Goal: Task Accomplishment & Management: Use online tool/utility

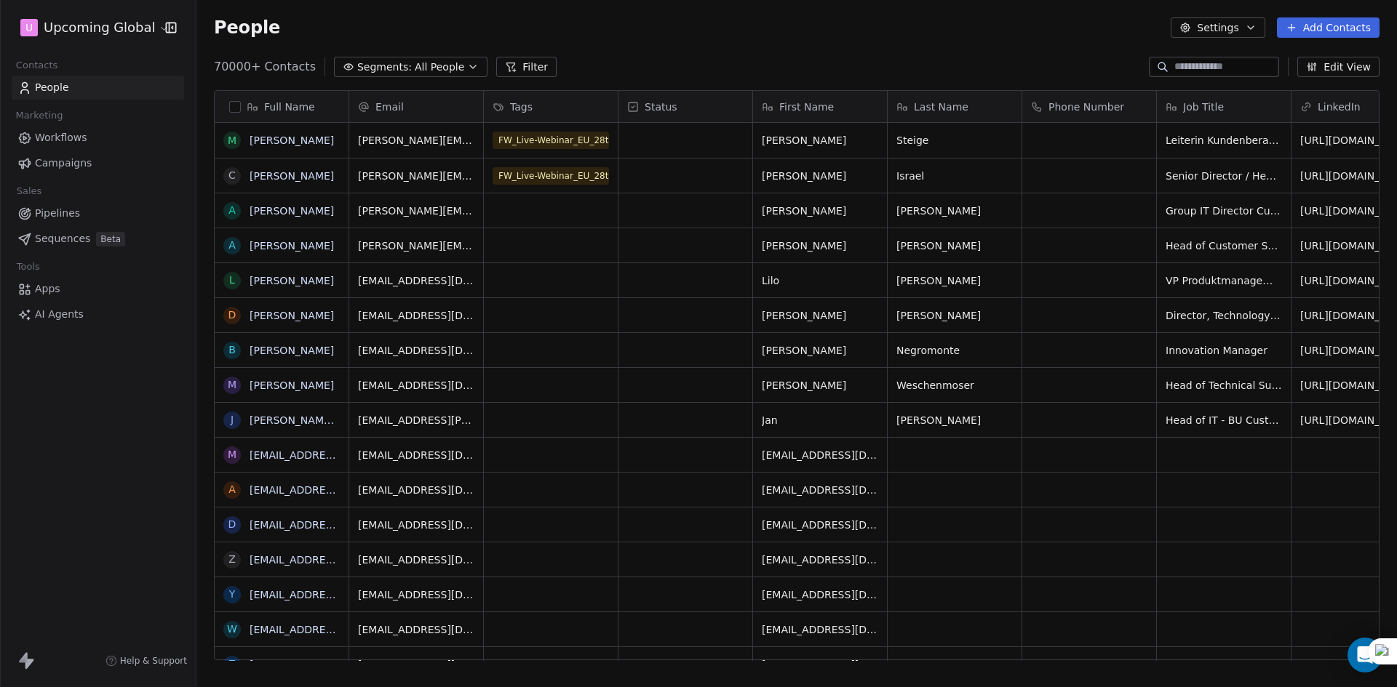
scroll to position [594, 1189]
click at [496, 60] on button "Filter" at bounding box center [526, 67] width 60 height 20
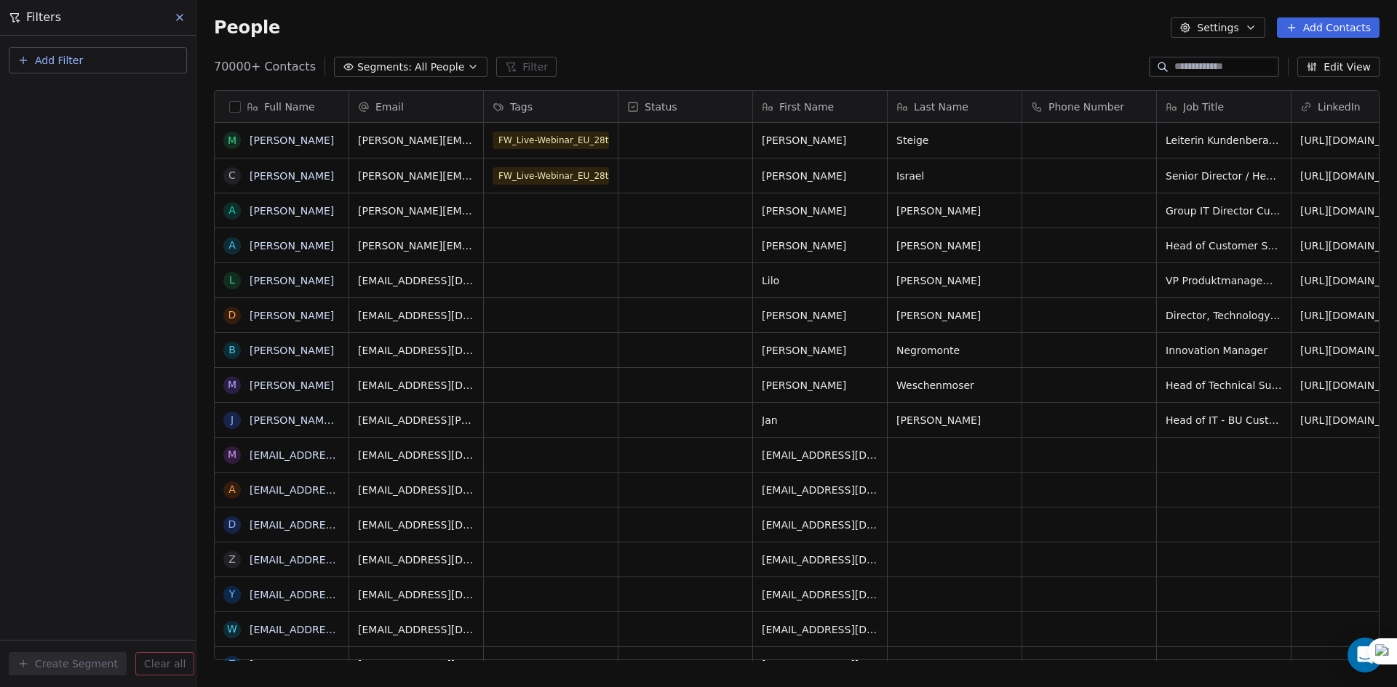
click at [105, 60] on button "Add Filter" at bounding box center [98, 60] width 178 height 26
click at [88, 90] on span "Contact properties" at bounding box center [71, 94] width 95 height 15
type input "****"
click at [127, 140] on span "Registered on Bigmarker?" at bounding box center [90, 147] width 132 height 15
click at [79, 159] on div "Is" at bounding box center [98, 154] width 152 height 23
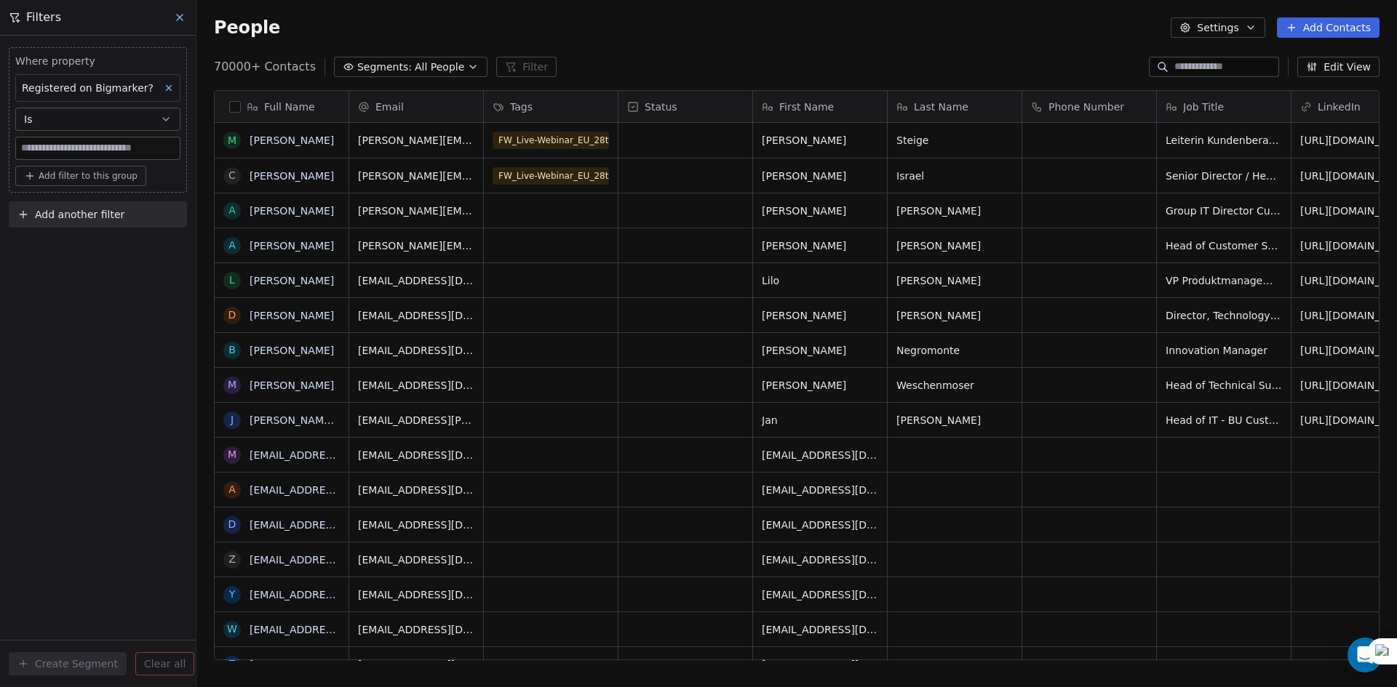
click at [82, 143] on input at bounding box center [98, 148] width 164 height 22
type input "****"
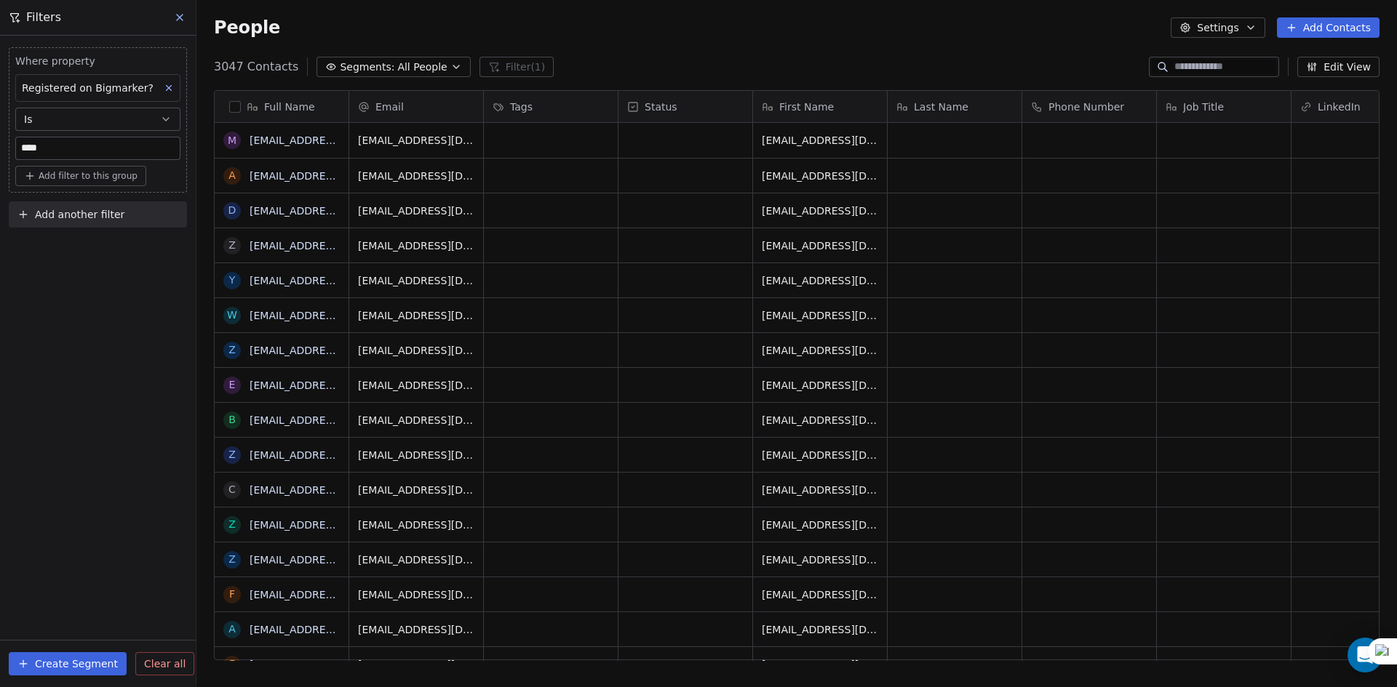
click at [82, 172] on span "Add filter to this group" at bounding box center [88, 176] width 99 height 12
click at [84, 205] on span "Contact properties" at bounding box center [78, 207] width 95 height 15
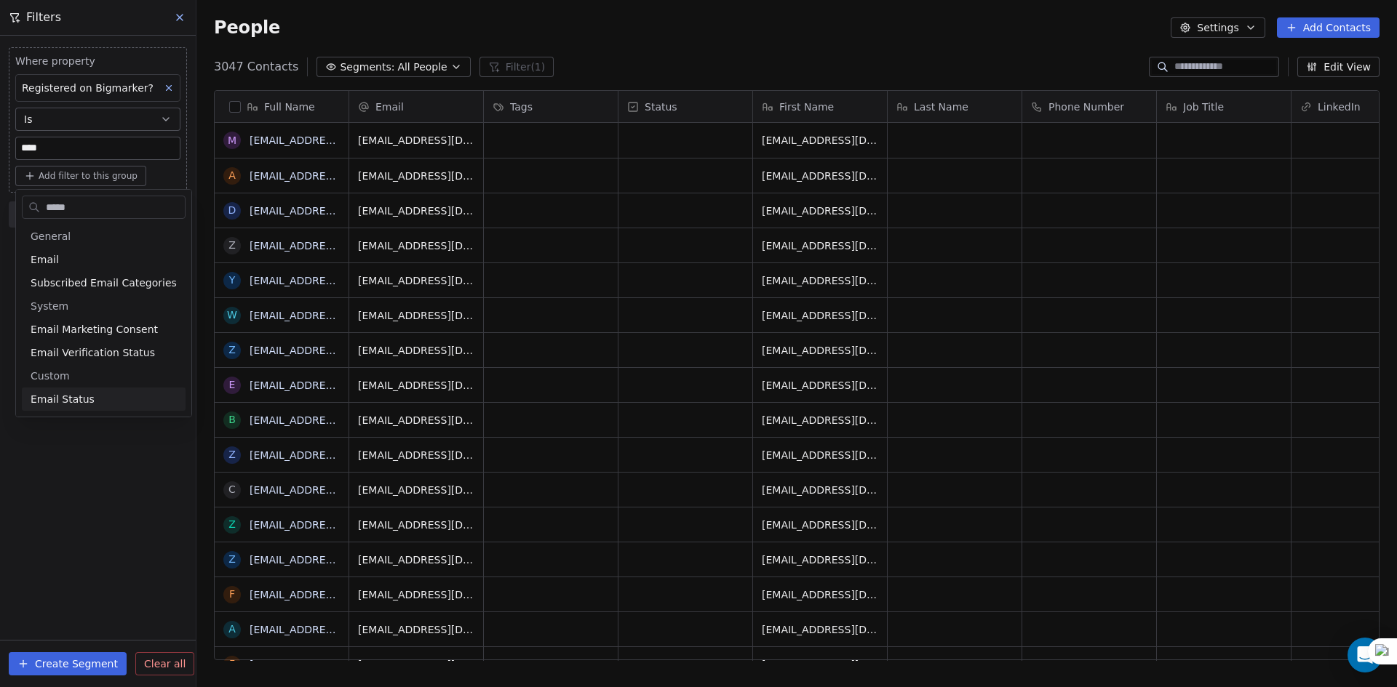
type input "*****"
click at [84, 398] on span "Email Status" at bounding box center [63, 399] width 64 height 15
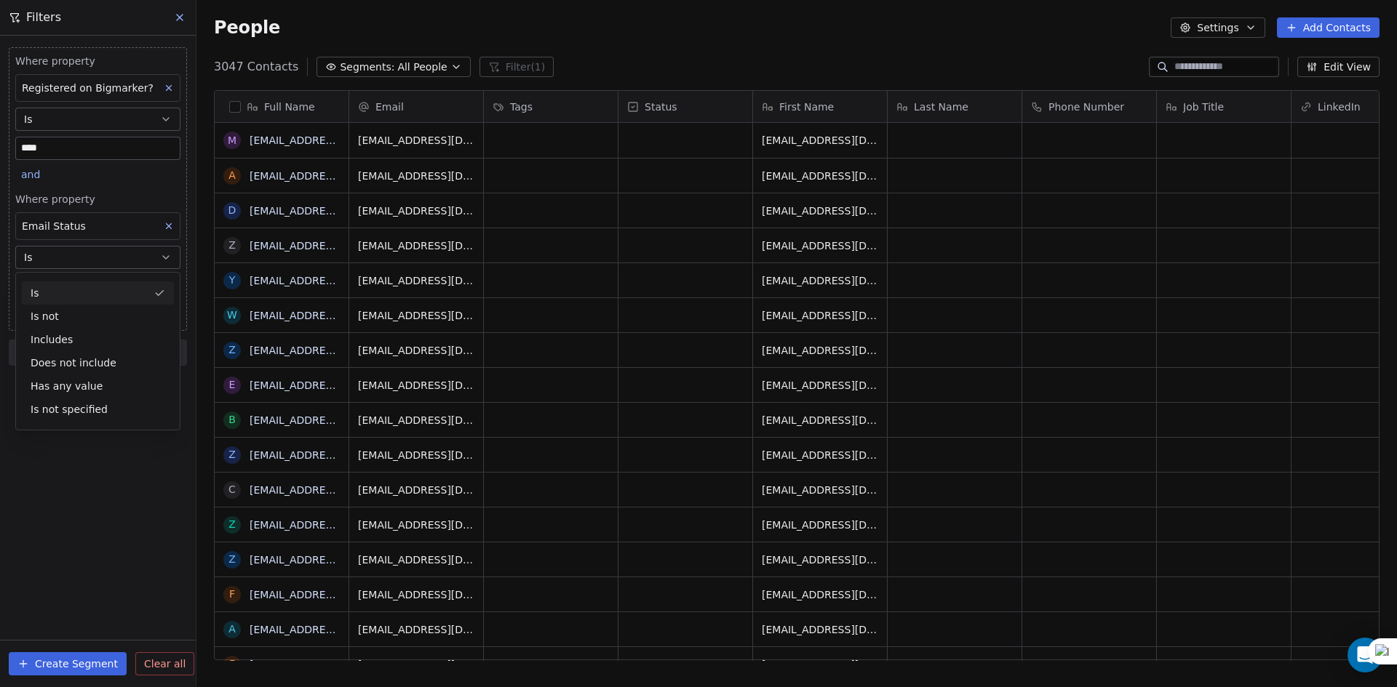
click at [92, 252] on button "Is" at bounding box center [97, 257] width 165 height 23
click at [73, 277] on body "U Upcoming Global Contacts People Marketing Workflows Campaigns Sales Pipelines…" at bounding box center [698, 343] width 1397 height 687
click at [69, 351] on div "safe" at bounding box center [109, 365] width 176 height 29
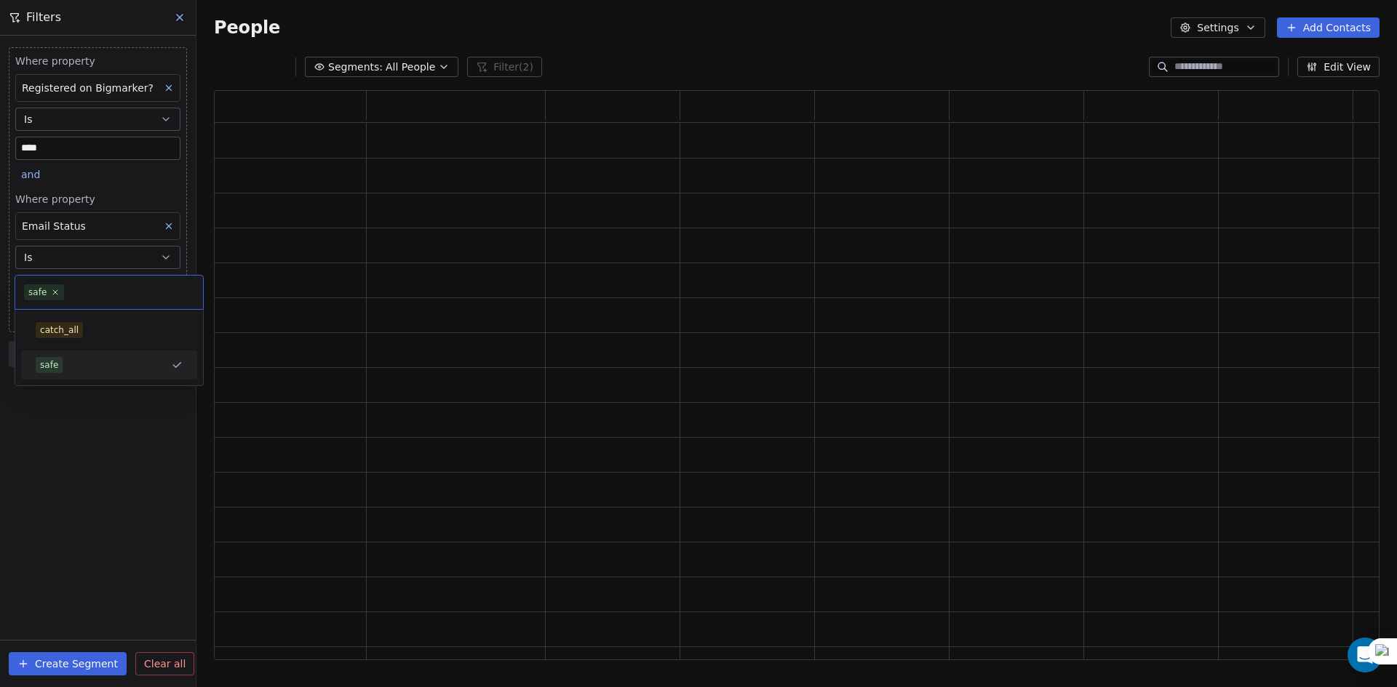
scroll to position [559, 1154]
click at [69, 319] on span "Add filter to this group" at bounding box center [88, 316] width 99 height 12
click at [73, 348] on span "Contact properties" at bounding box center [78, 347] width 95 height 15
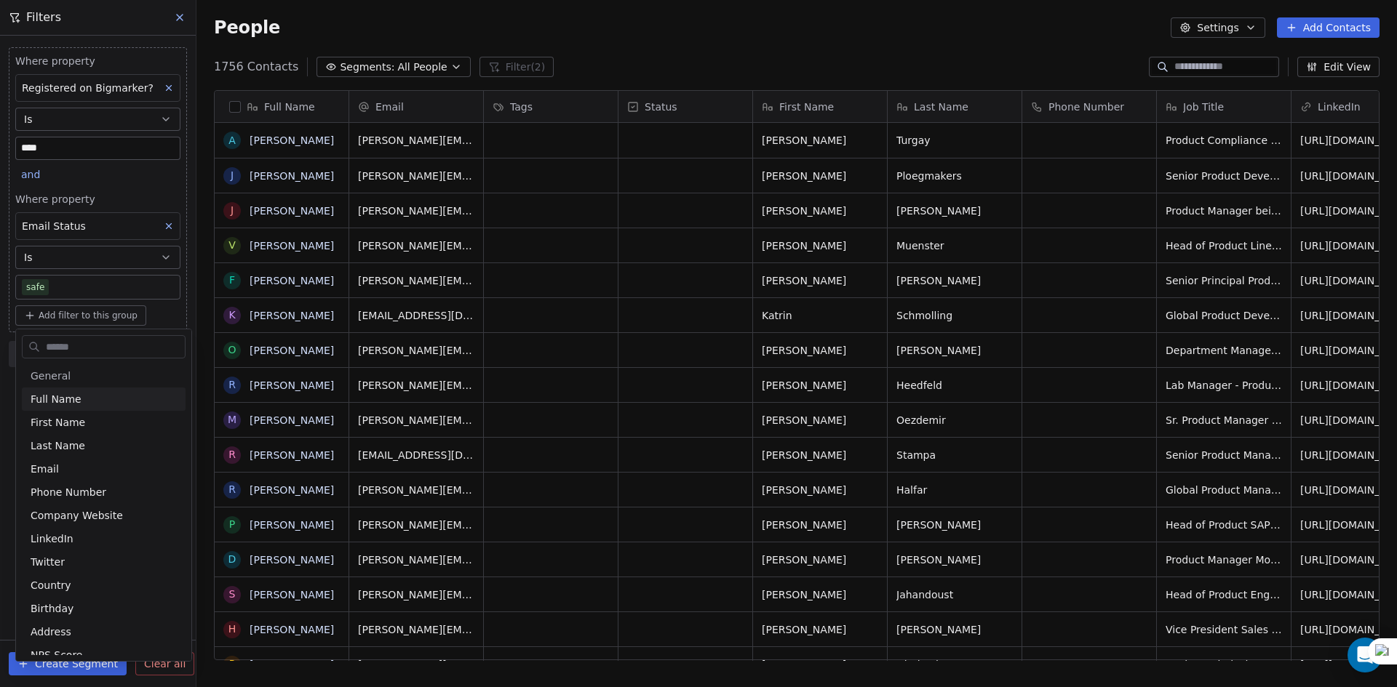
scroll to position [594, 1189]
click at [69, 351] on input "text" at bounding box center [114, 347] width 142 height 21
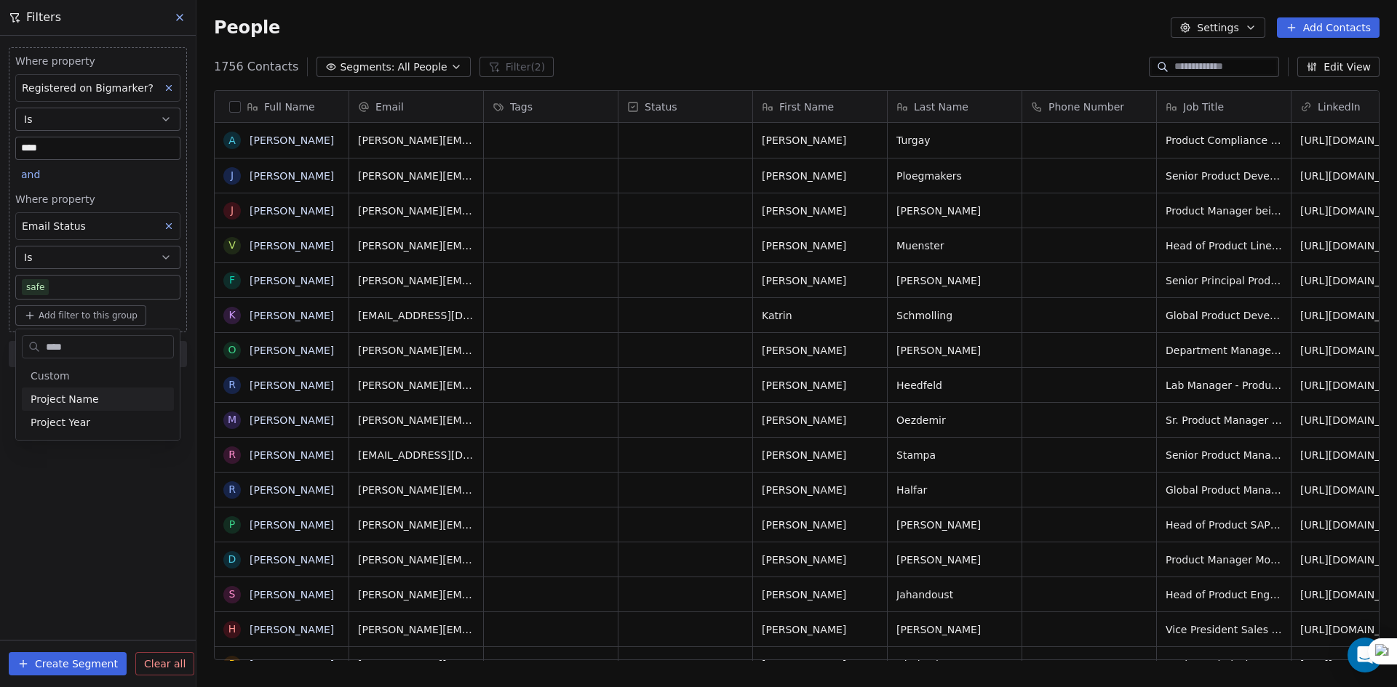
type input "****"
click at [105, 394] on div "Project Name" at bounding box center [98, 399] width 135 height 15
click at [71, 436] on div "Is" at bounding box center [98, 432] width 152 height 23
click at [97, 314] on span "Add filter to this group" at bounding box center [88, 316] width 99 height 12
click at [70, 351] on span "Contact properties" at bounding box center [78, 347] width 95 height 15
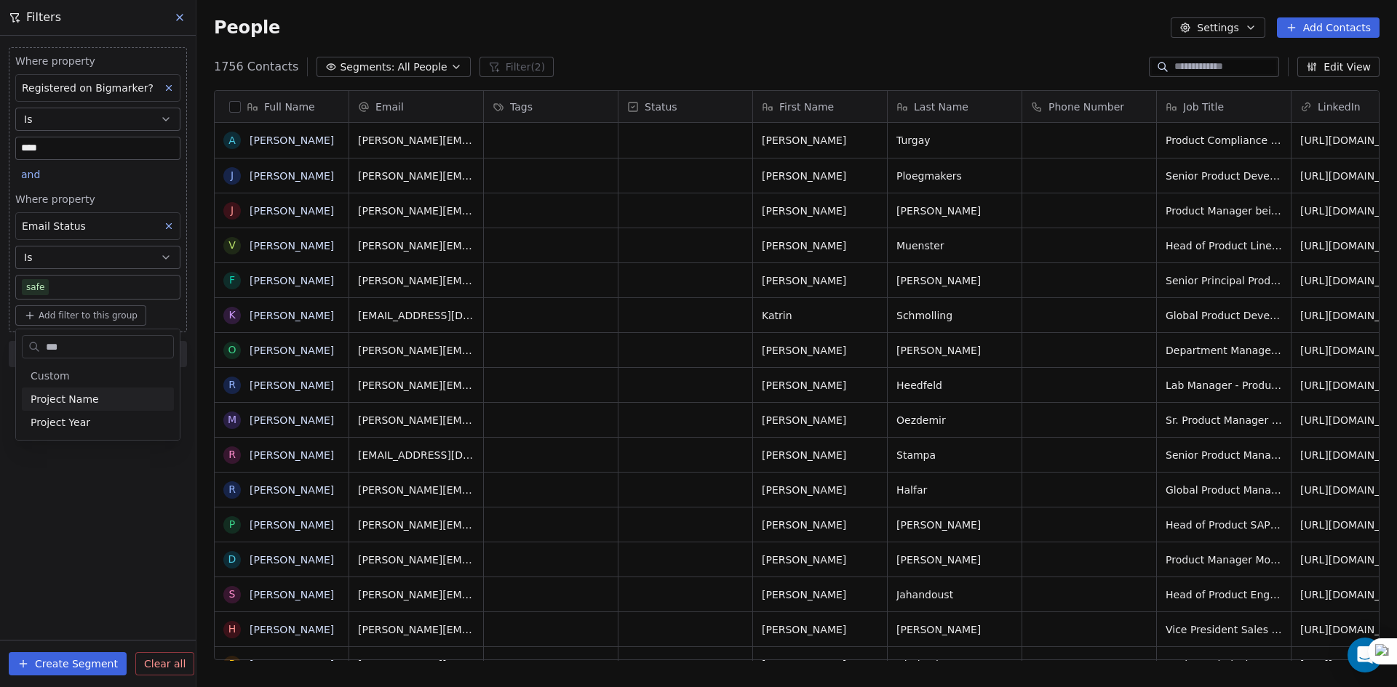
type input "****"
click at [87, 389] on button "Is" at bounding box center [97, 397] width 165 height 23
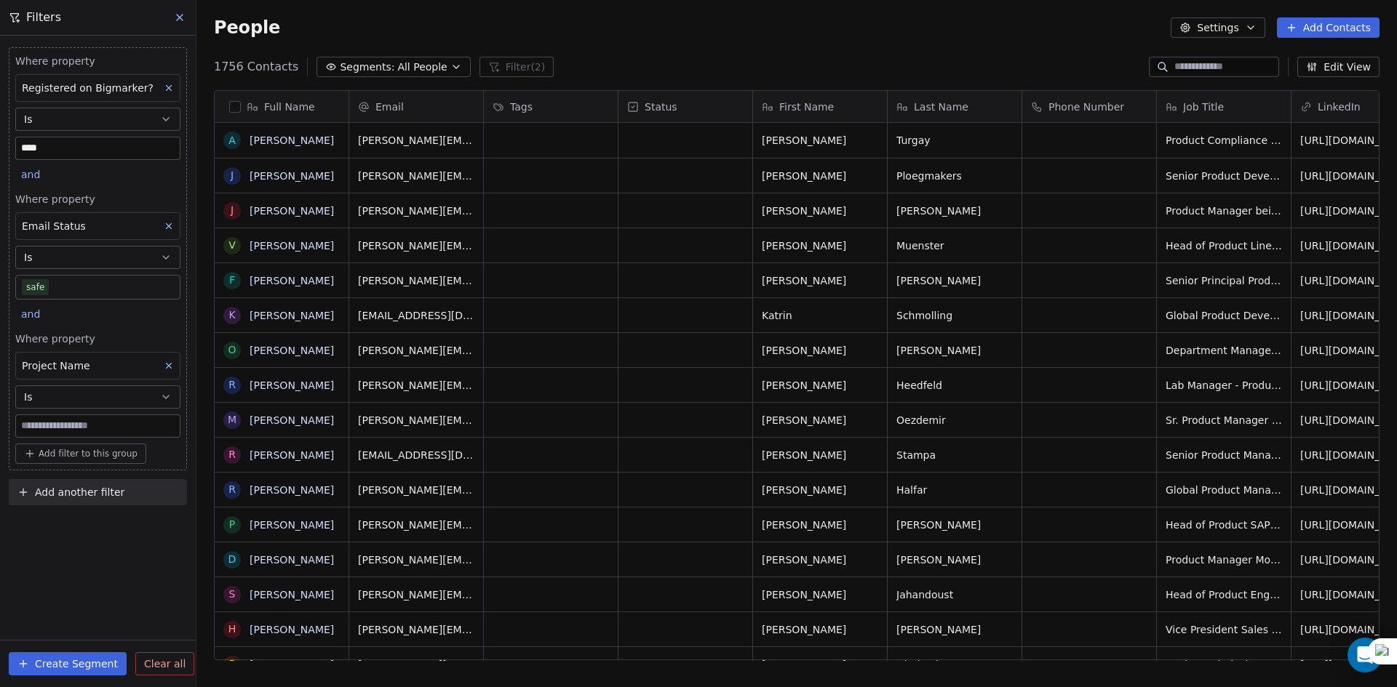
click at [64, 439] on div "Where property Registered on Bigmarker? Is **** and Where property Email Status…" at bounding box center [98, 258] width 178 height 423
click at [65, 428] on input at bounding box center [98, 426] width 164 height 22
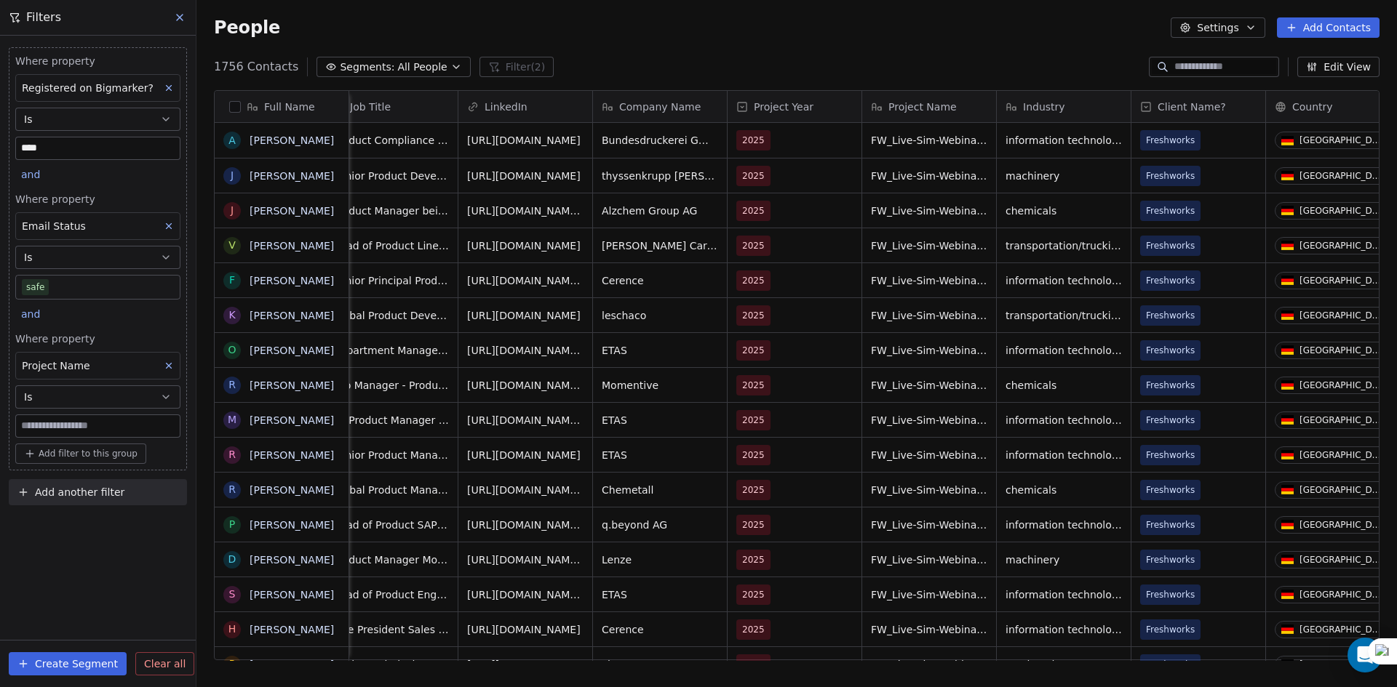
scroll to position [0, 1090]
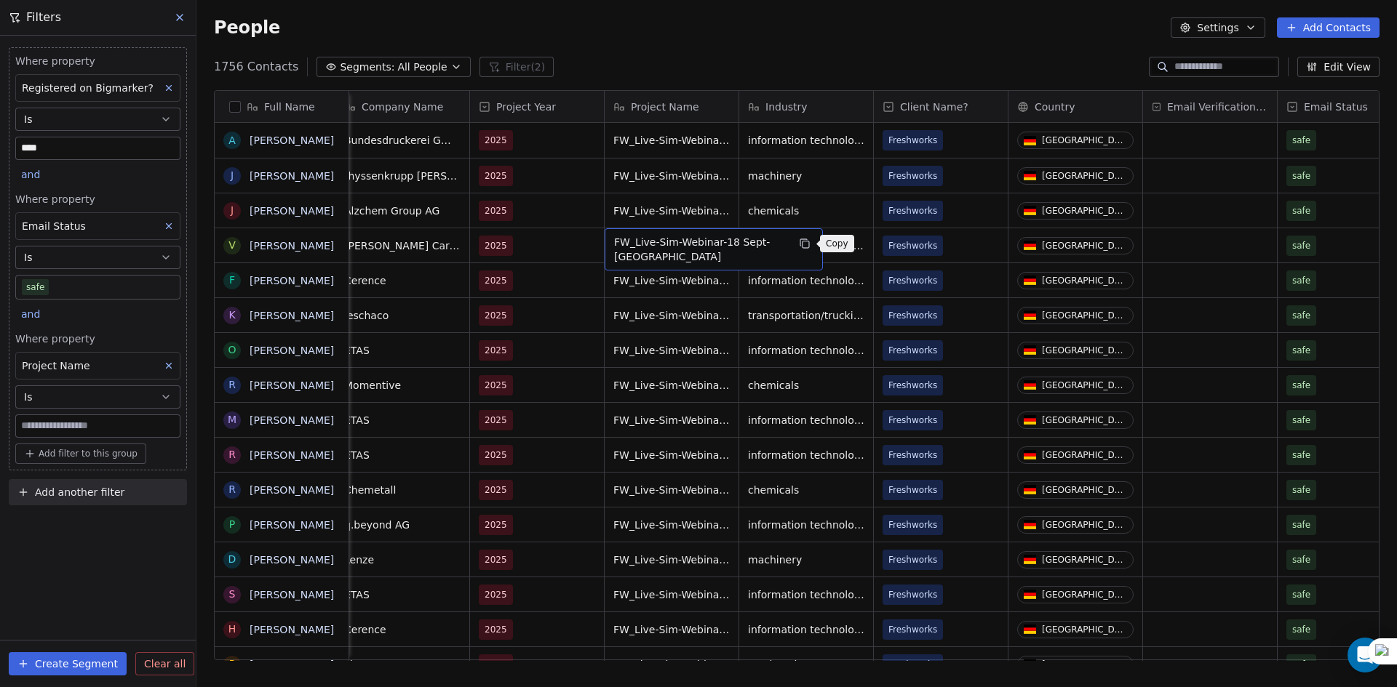
click at [803, 239] on icon "grid" at bounding box center [805, 244] width 12 height 12
click at [97, 429] on input at bounding box center [98, 426] width 164 height 22
paste input "**********"
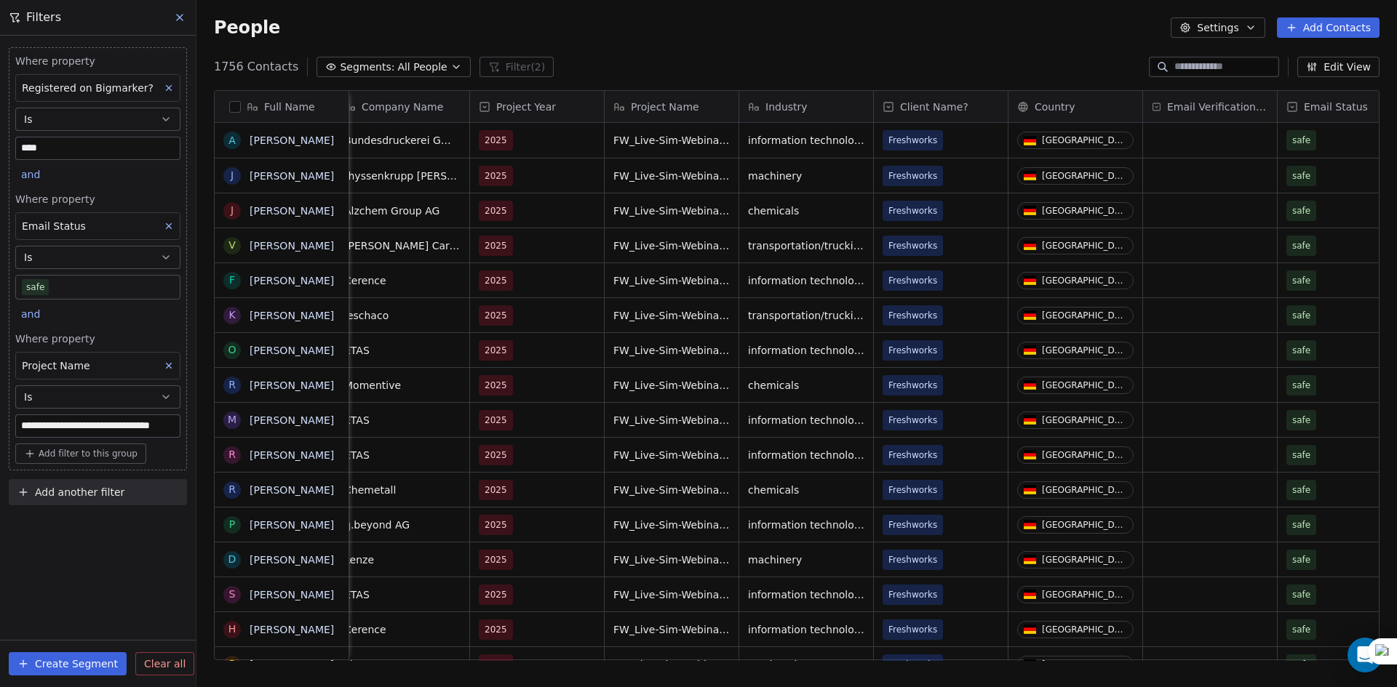
scroll to position [0, 28]
type input "**********"
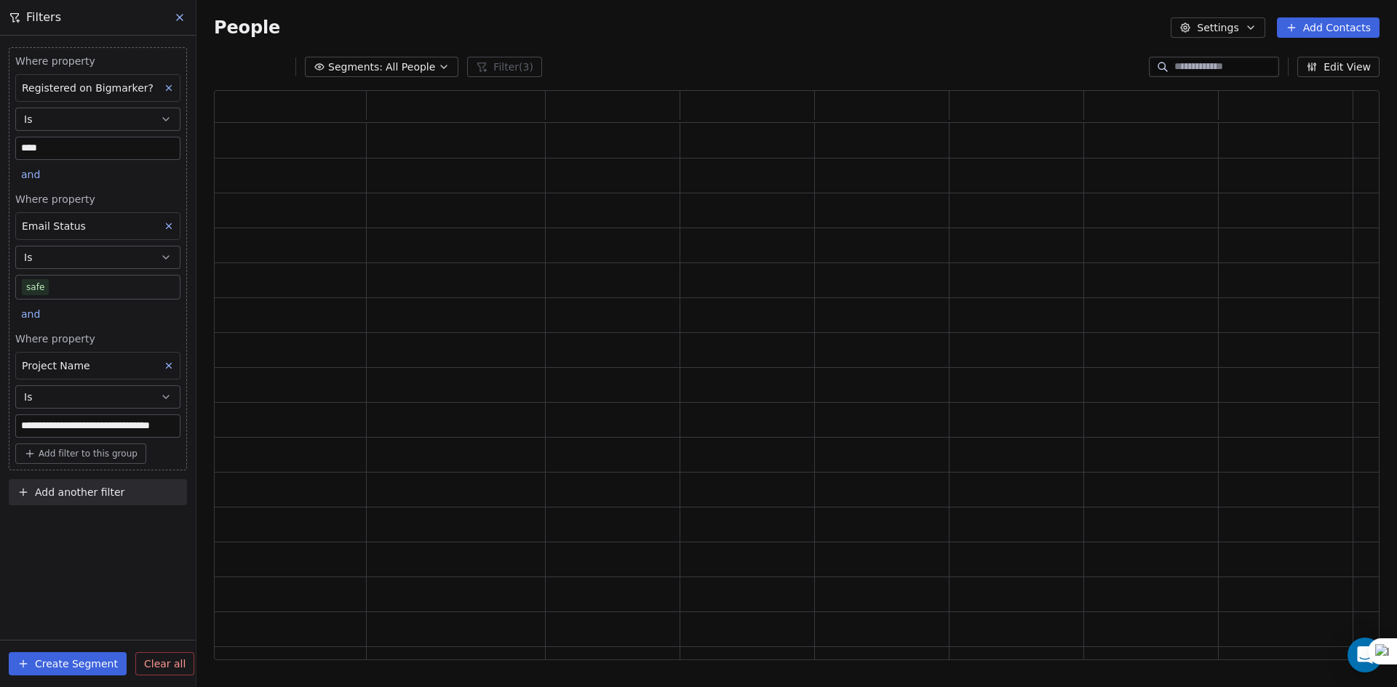
click at [112, 541] on div "**********" at bounding box center [98, 362] width 196 height 652
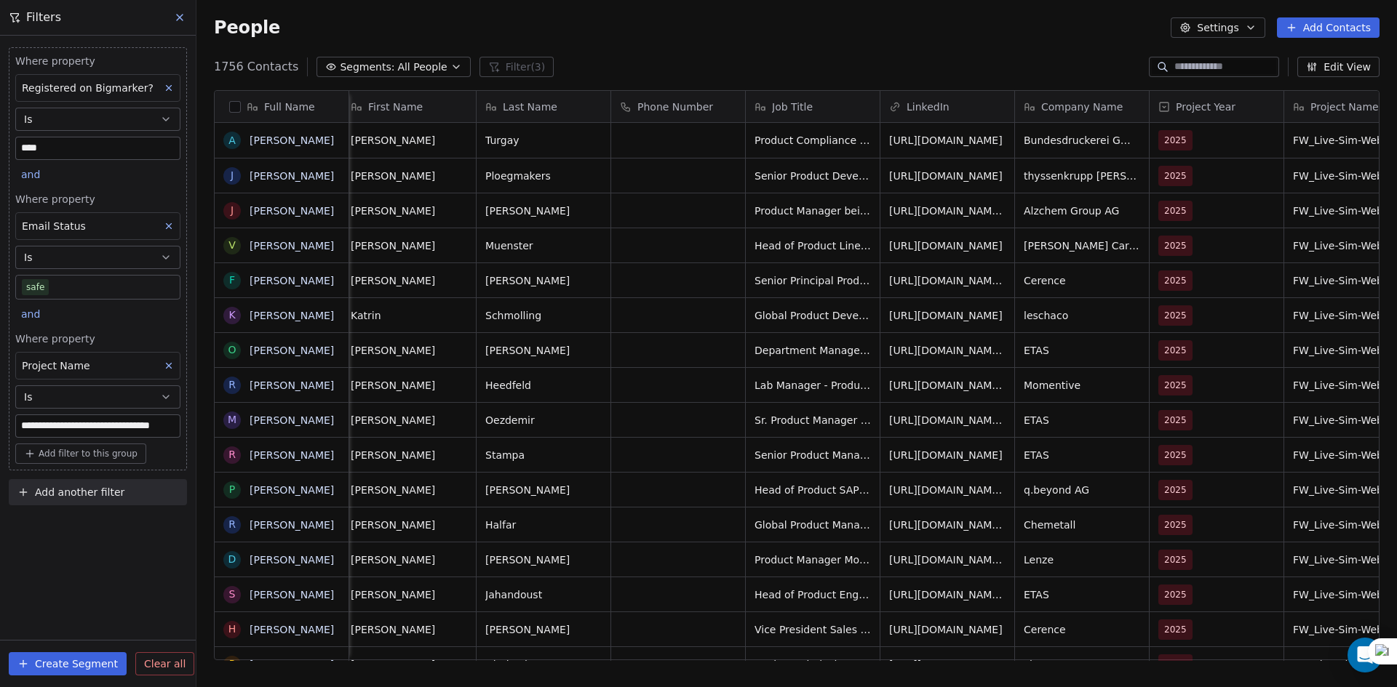
scroll to position [0, 0]
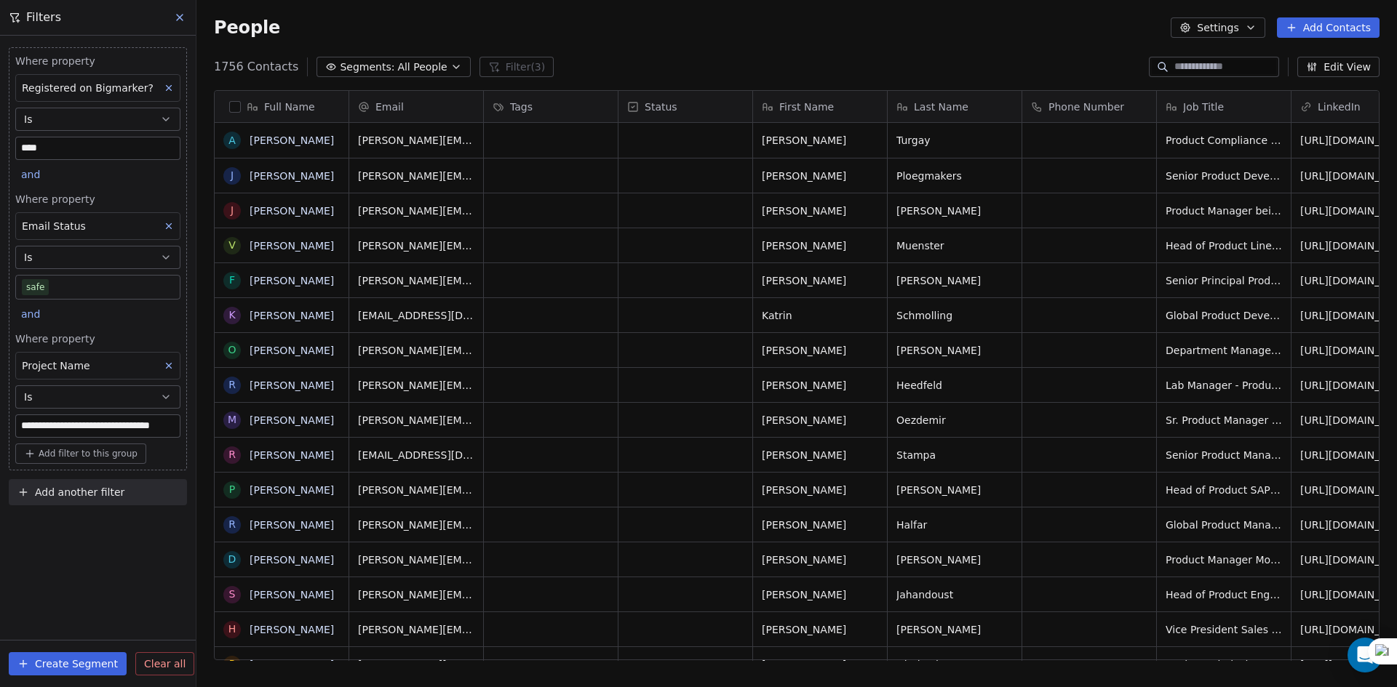
click at [177, 20] on icon at bounding box center [180, 18] width 6 height 6
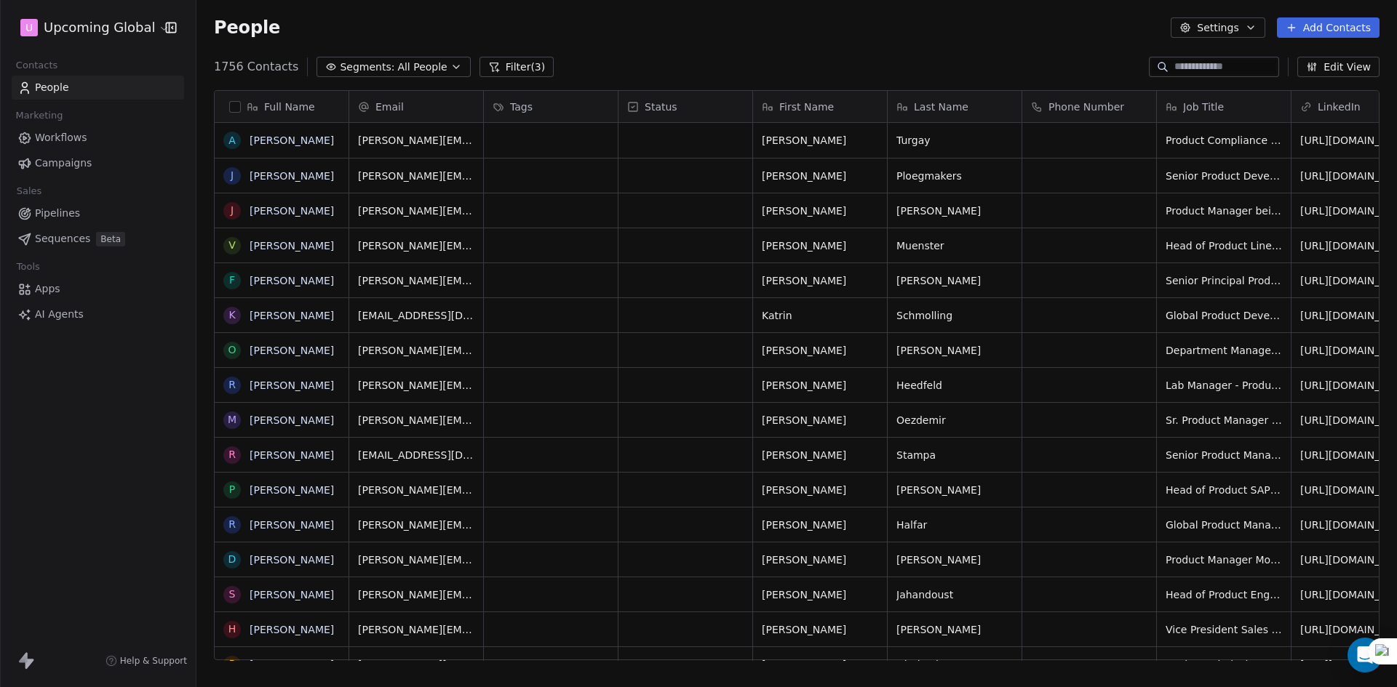
click at [68, 137] on span "Workflows" at bounding box center [61, 137] width 52 height 15
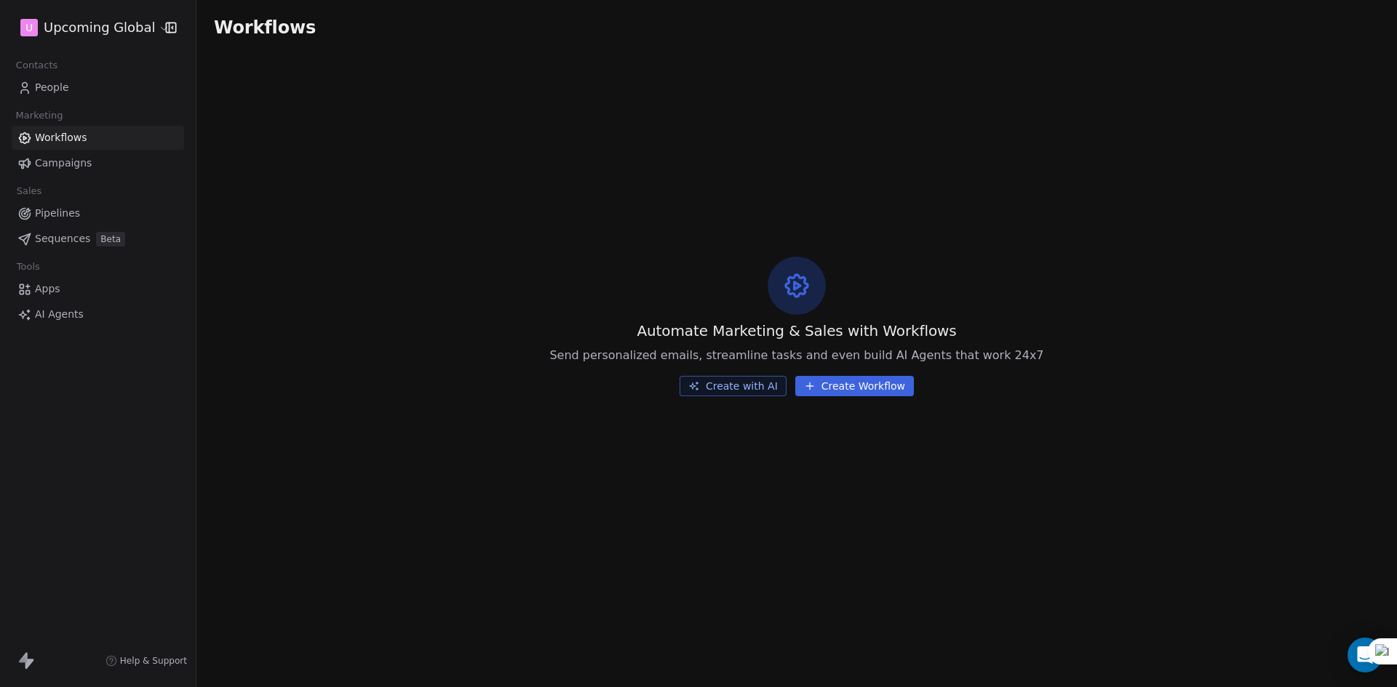
click at [815, 386] on button "Create Workflow" at bounding box center [854, 386] width 119 height 20
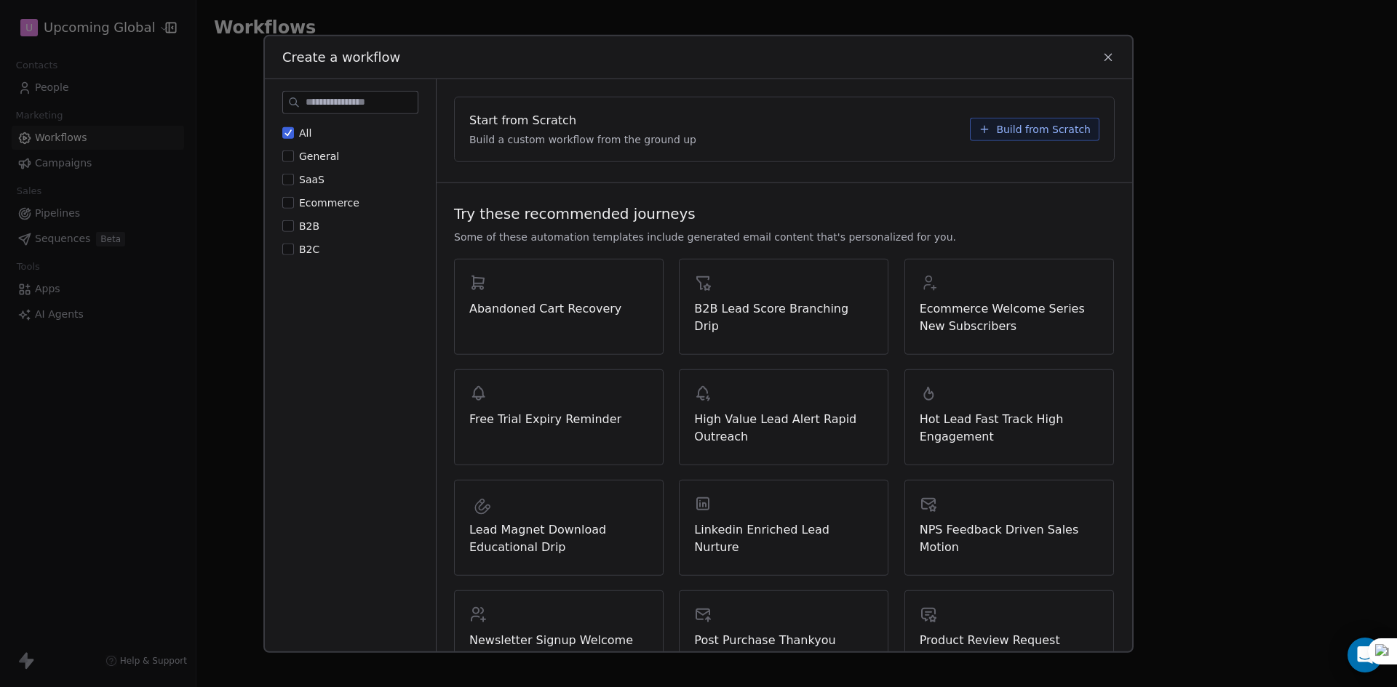
click at [1008, 122] on span "Build from Scratch" at bounding box center [1043, 128] width 95 height 15
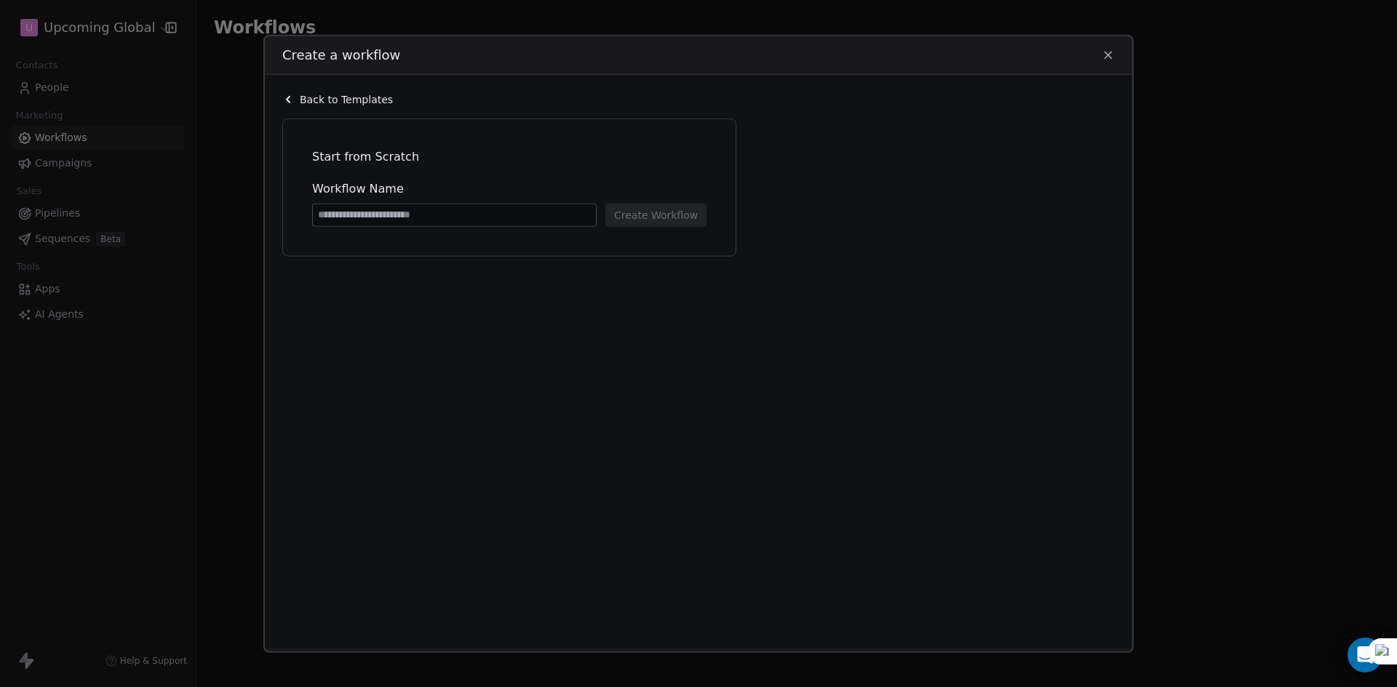
click at [423, 219] on input at bounding box center [454, 215] width 283 height 22
type input "**********"
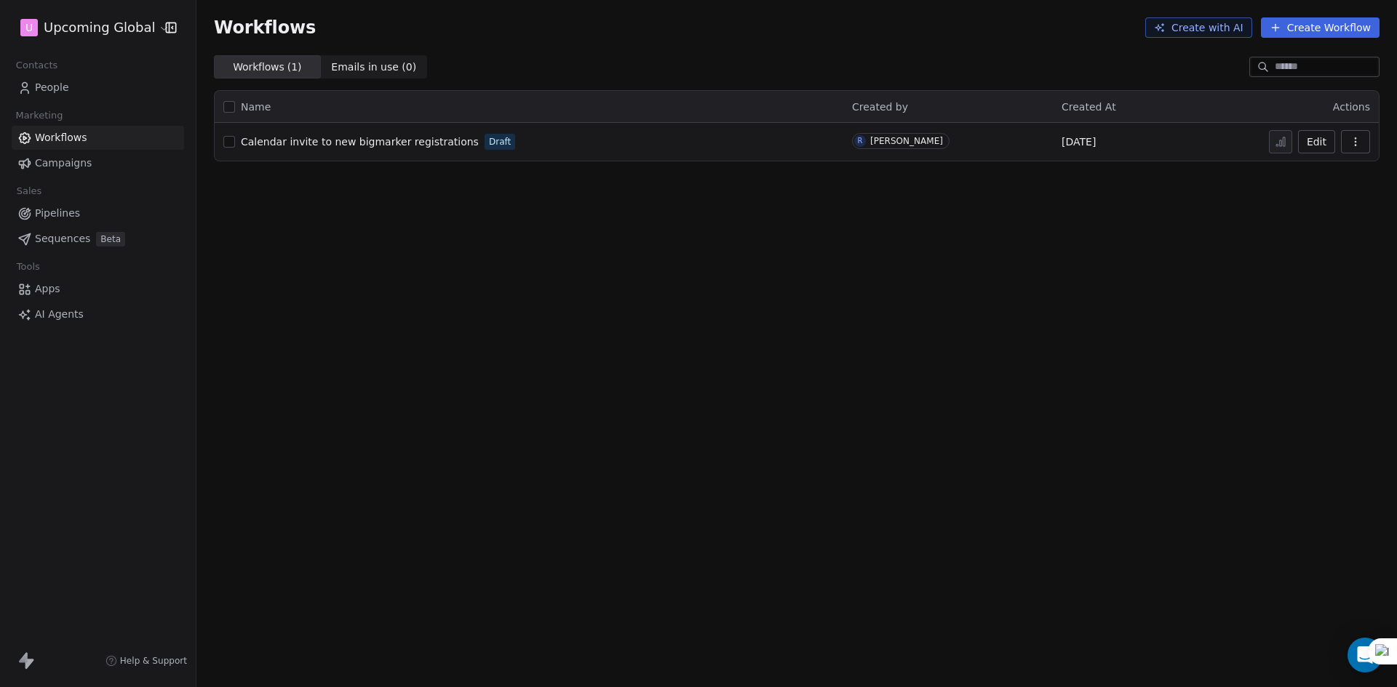
click at [304, 138] on span "Calendar invite to new bigmarker registrations" at bounding box center [360, 142] width 238 height 12
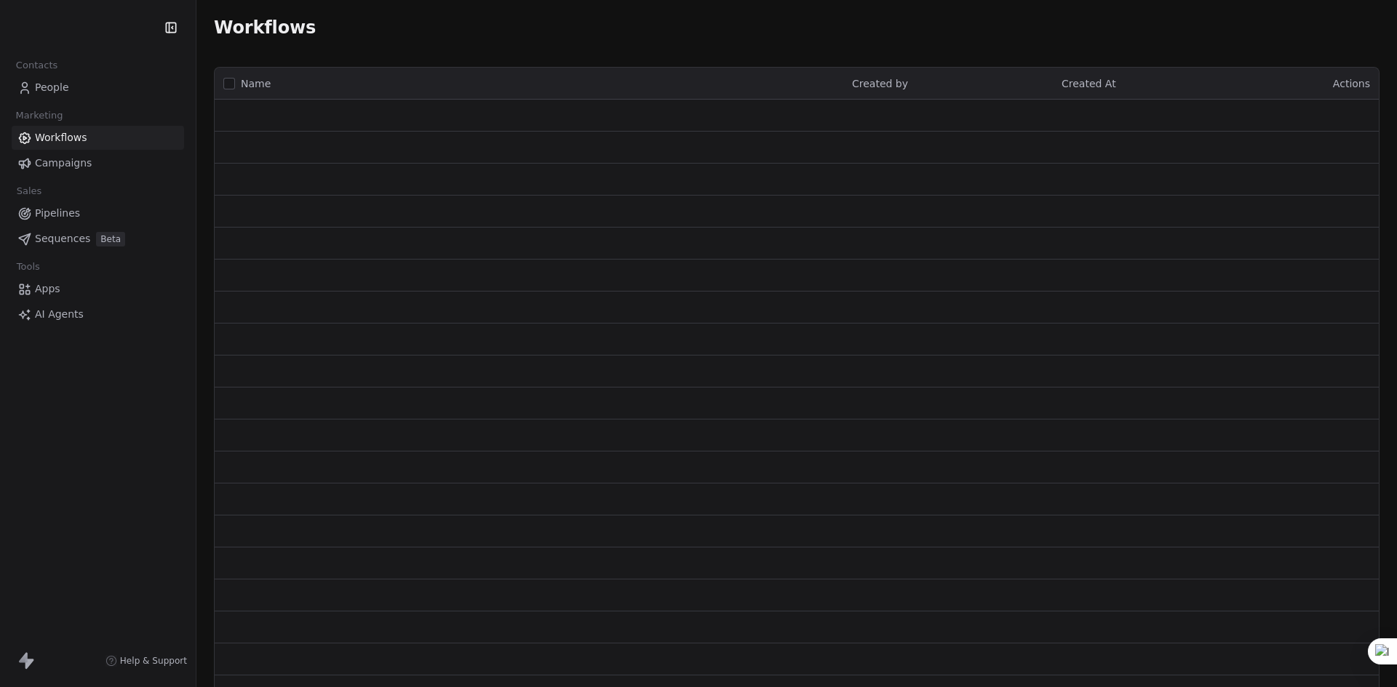
click at [84, 164] on span "Campaigns" at bounding box center [63, 163] width 57 height 15
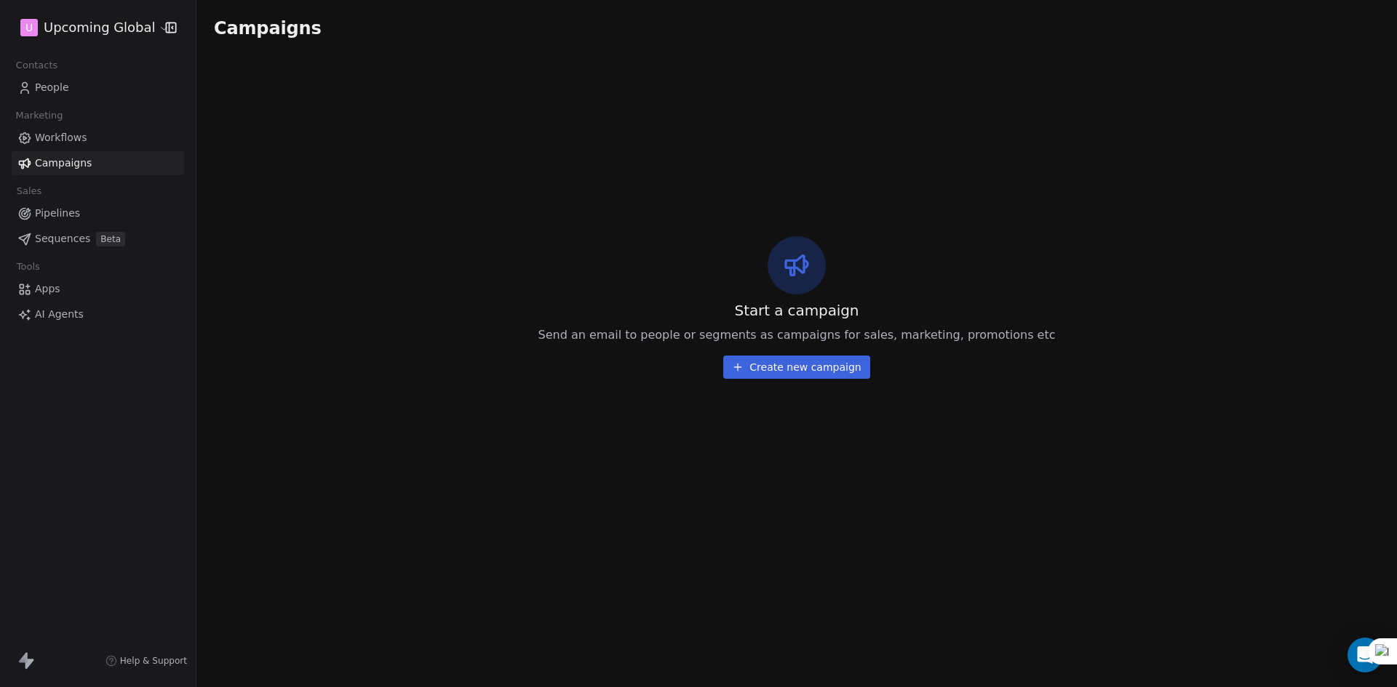
click at [807, 362] on button "Create new campaign" at bounding box center [796, 367] width 146 height 23
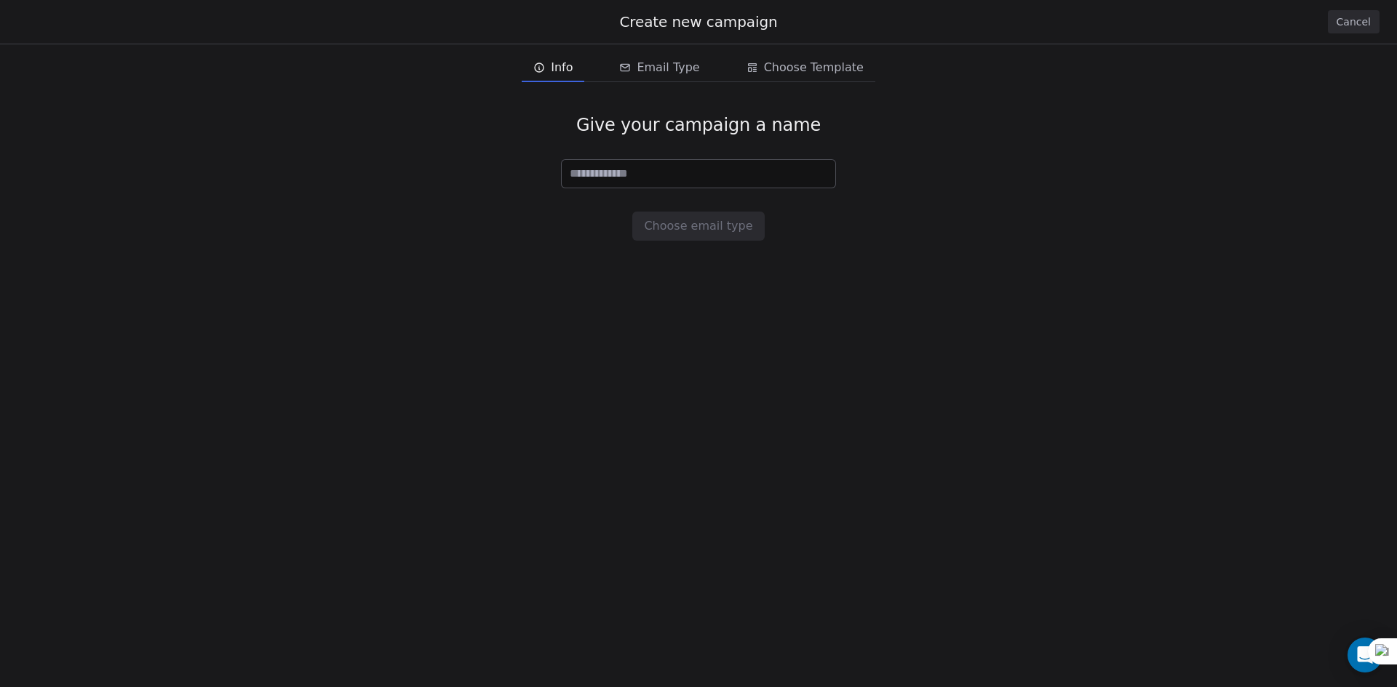
click at [652, 175] on input at bounding box center [699, 174] width 274 height 28
click at [632, 174] on input at bounding box center [699, 174] width 274 height 28
type input "****"
click at [717, 212] on button "Choose email type" at bounding box center [698, 226] width 132 height 29
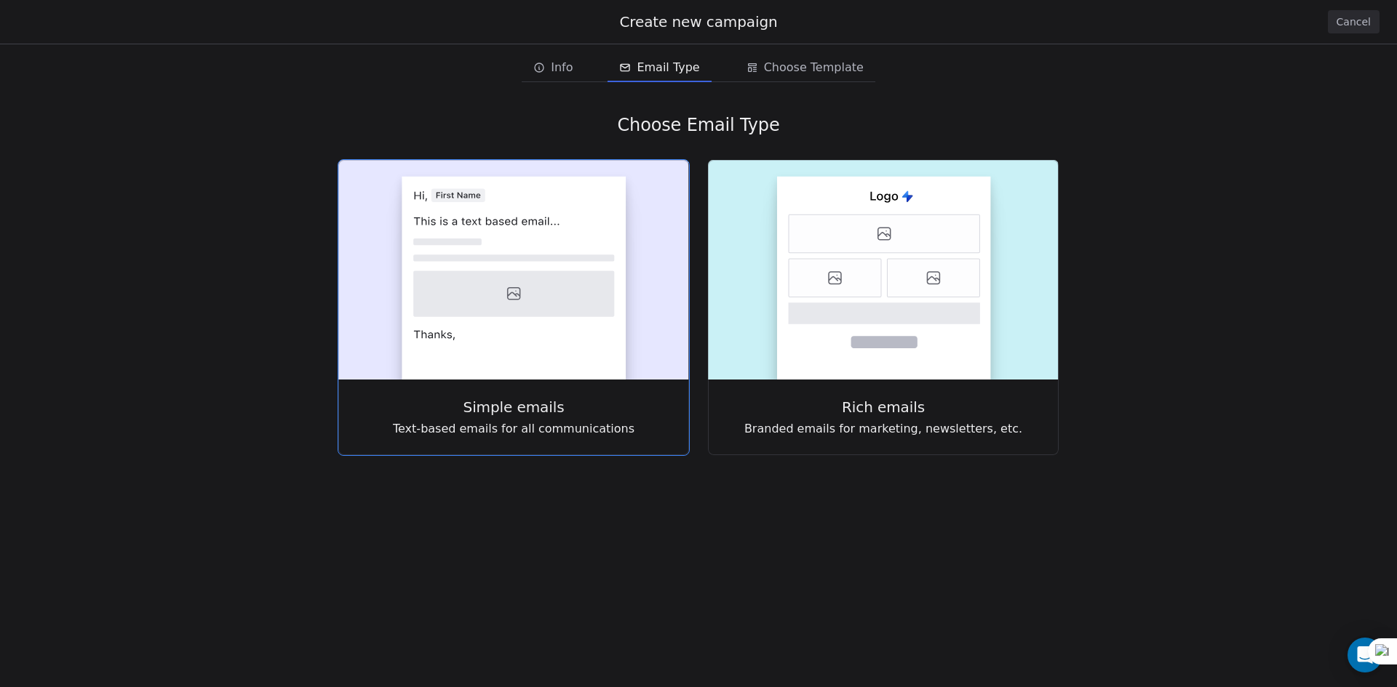
click at [559, 282] on icon at bounding box center [513, 294] width 201 height 46
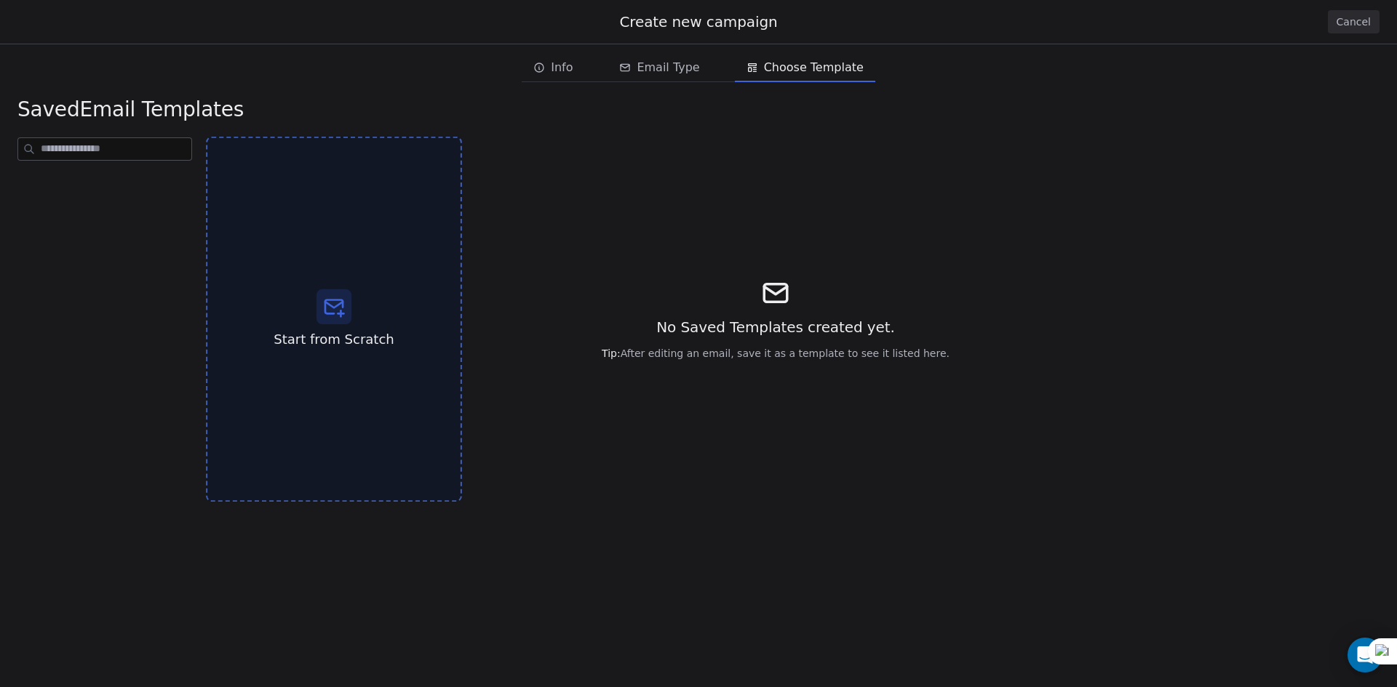
click at [292, 320] on div "Start from Scratch" at bounding box center [334, 320] width 256 height 366
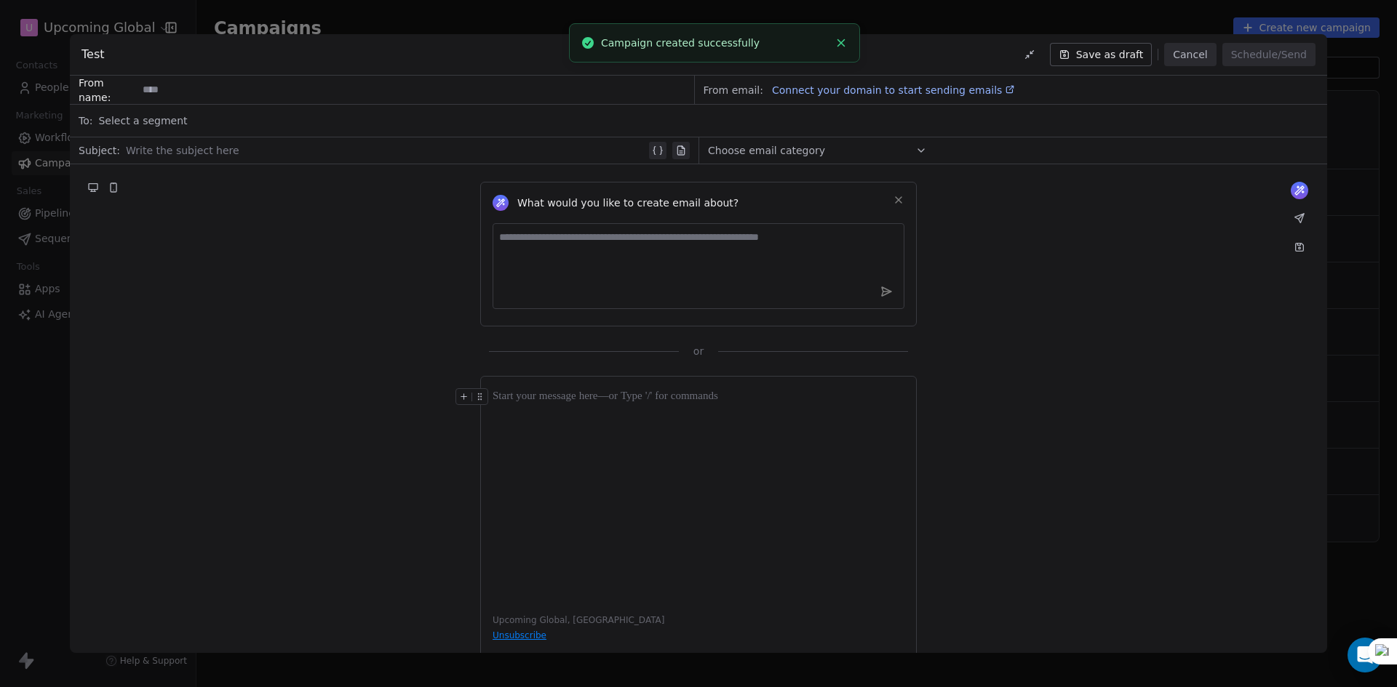
click at [556, 244] on textarea at bounding box center [698, 266] width 412 height 86
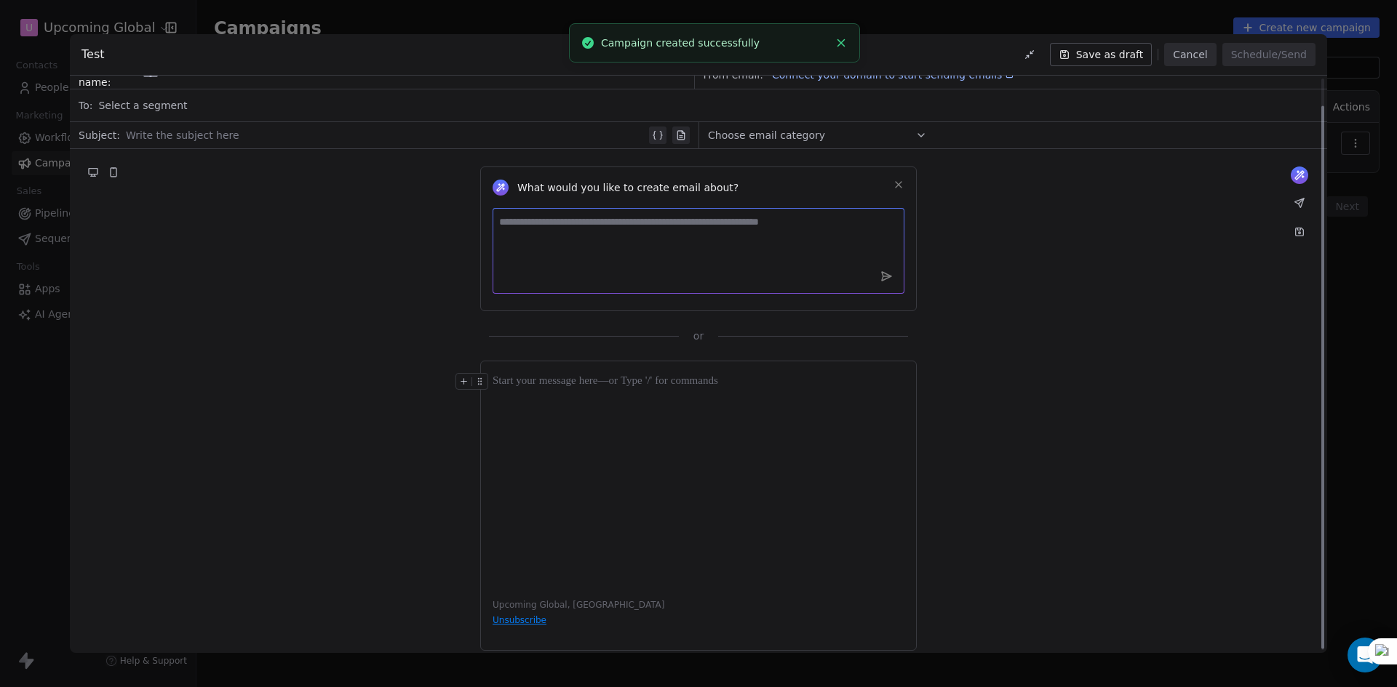
scroll to position [31, 0]
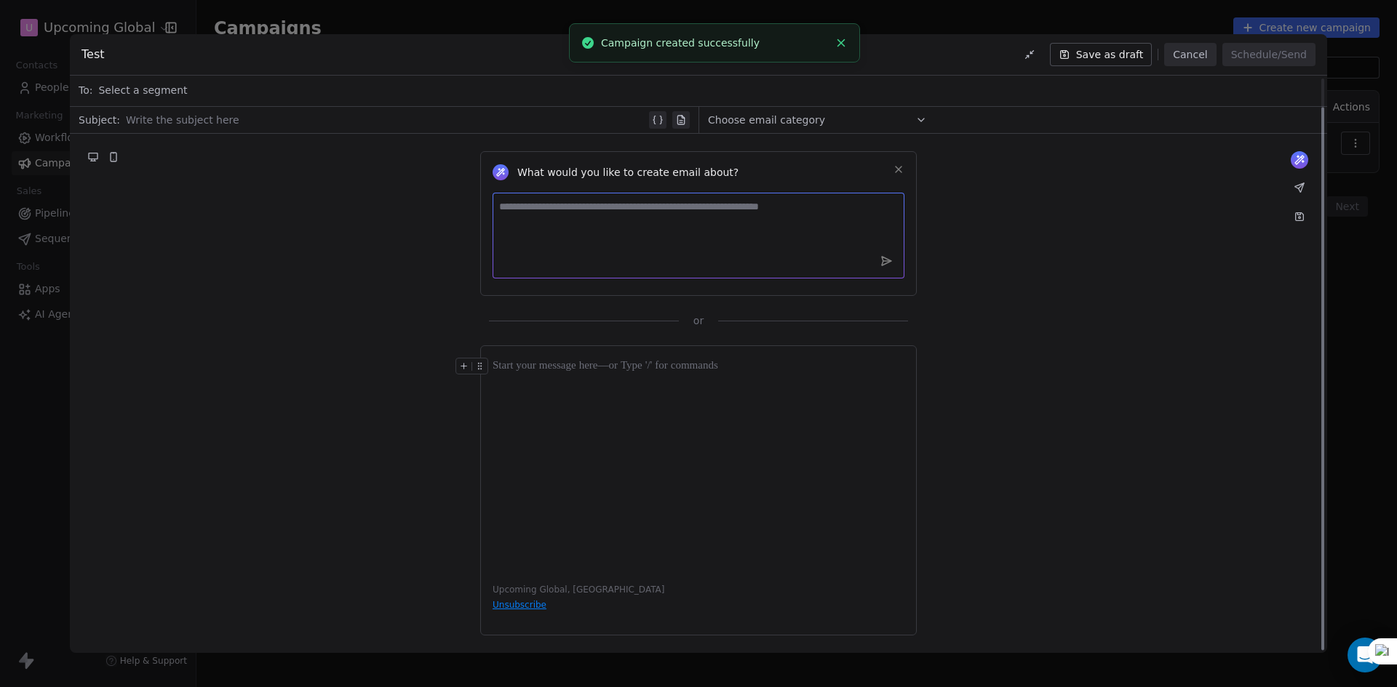
click at [588, 440] on div at bounding box center [698, 464] width 412 height 212
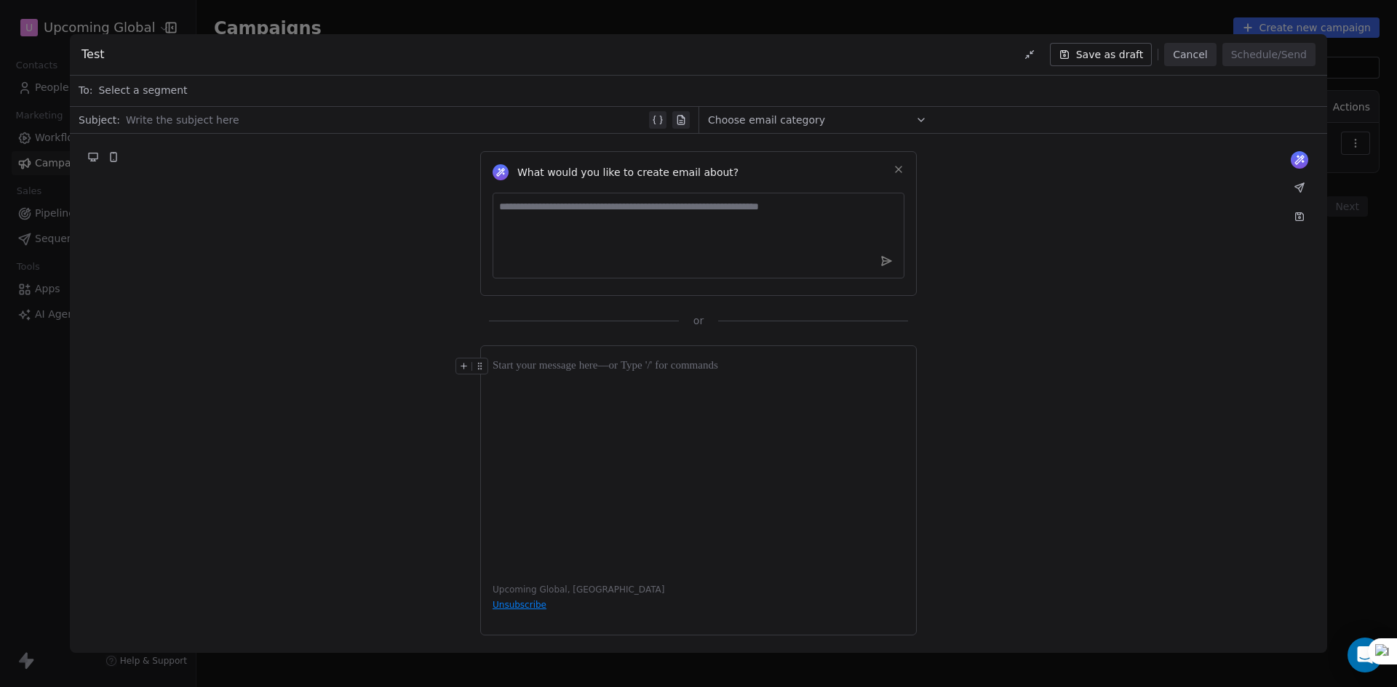
click at [912, 124] on div "Choose email category" at bounding box center [817, 119] width 219 height 23
drag, startPoint x: 1029, startPoint y: 126, endPoint x: 1120, endPoint y: 195, distance: 114.8
click at [1029, 128] on div "Choose email category" at bounding box center [1012, 120] width 628 height 26
click at [207, 91] on div "Select a segment" at bounding box center [708, 90] width 1220 height 32
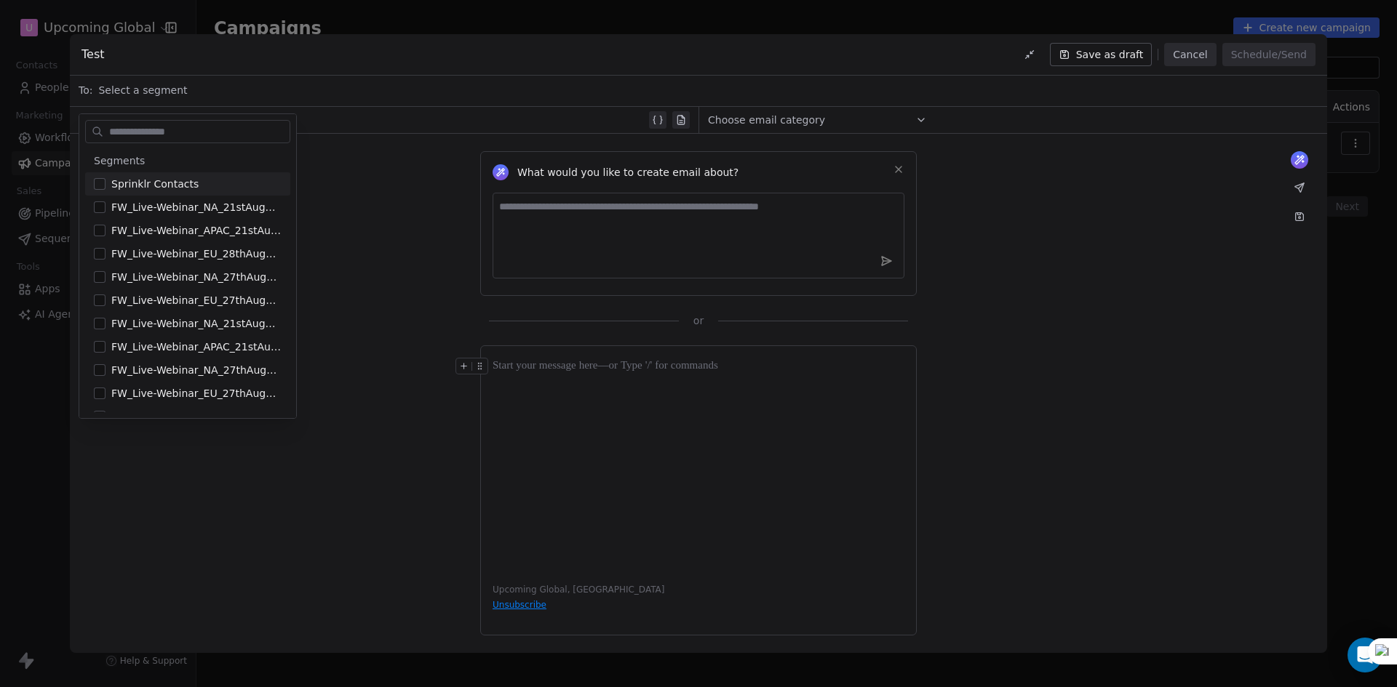
click at [351, 155] on div "What would you like to create email about? or" at bounding box center [698, 231] width 1257 height 194
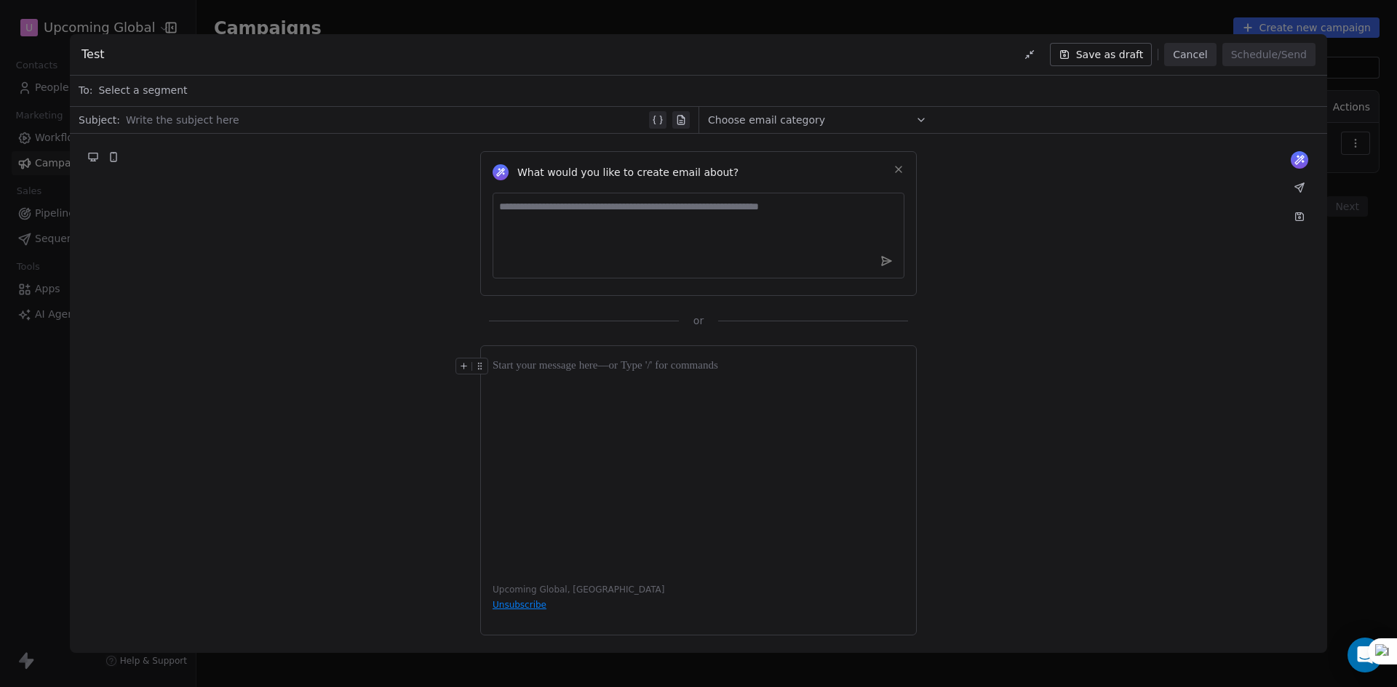
click at [351, 127] on div at bounding box center [386, 119] width 520 height 17
click at [369, 185] on div "What would you like to create email about? or" at bounding box center [698, 231] width 1257 height 194
click at [348, 123] on div at bounding box center [386, 119] width 520 height 17
click at [343, 91] on div "Select a segment" at bounding box center [708, 90] width 1220 height 32
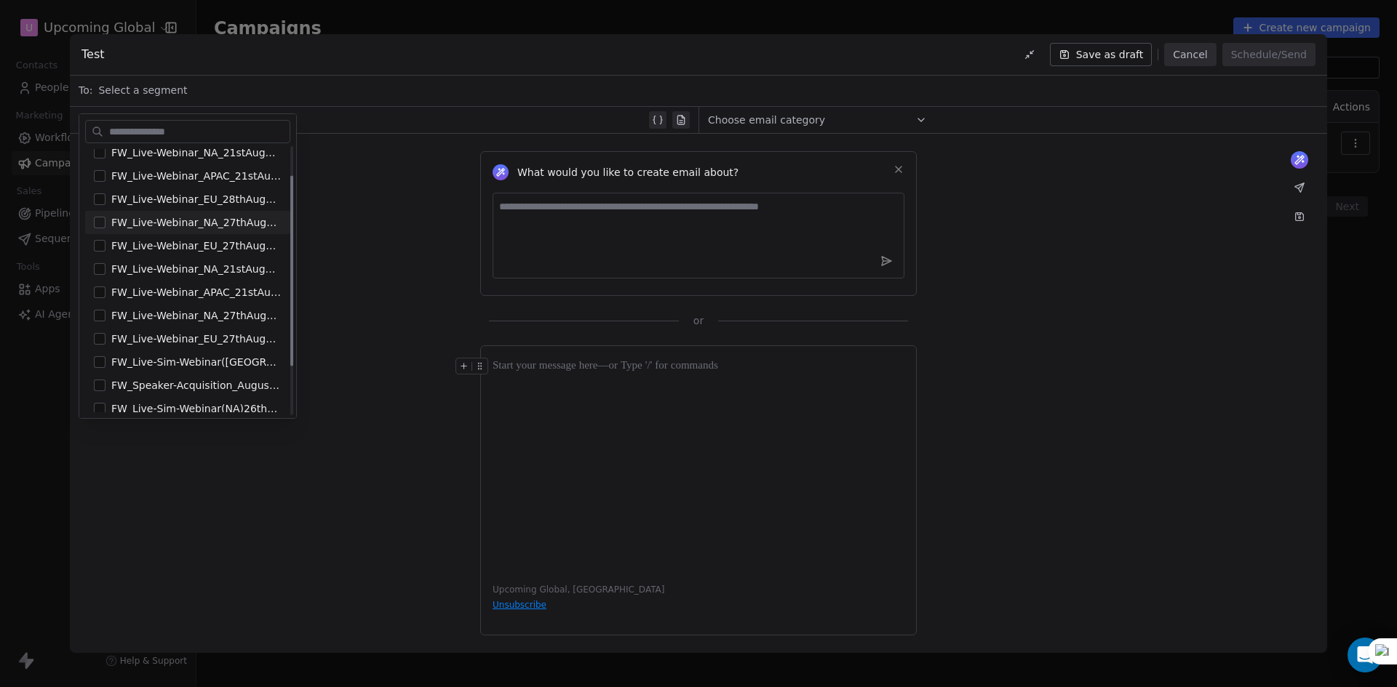
scroll to position [109, 0]
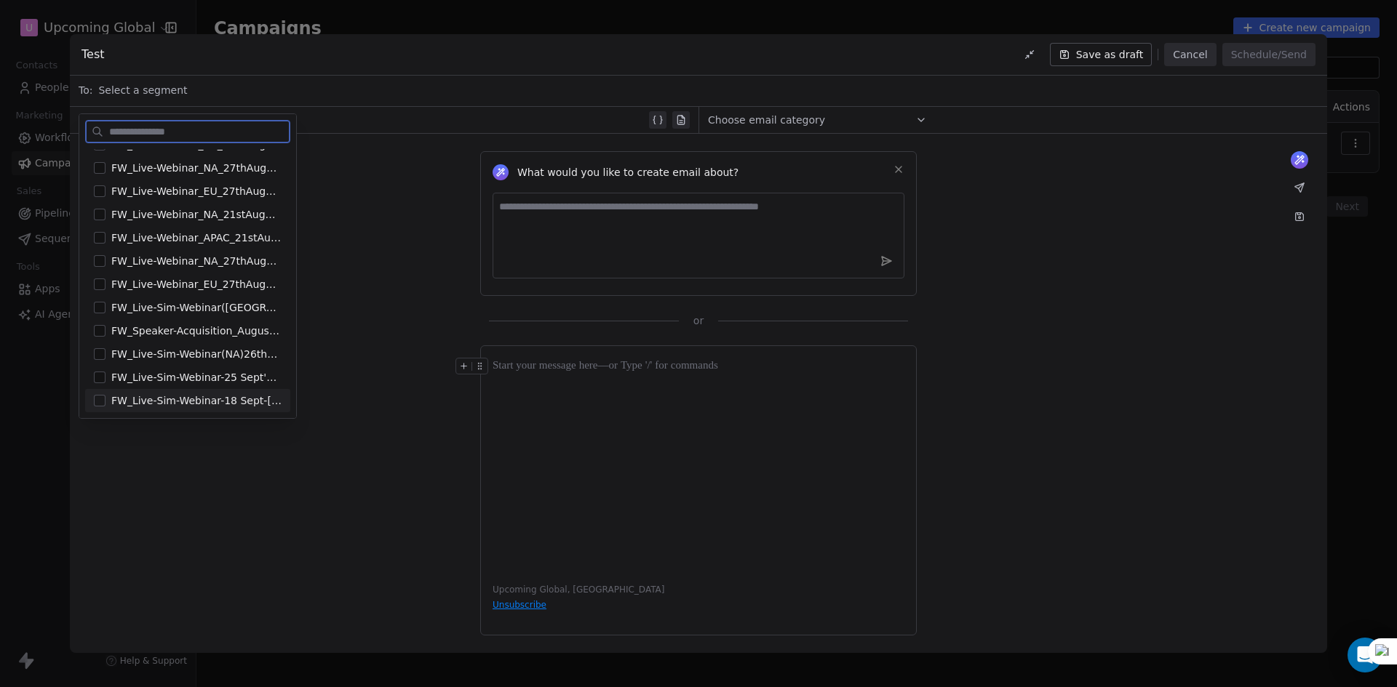
click at [97, 404] on button "Suggestions" at bounding box center [100, 401] width 12 height 12
click at [367, 303] on div "What would you like to create email about? or" at bounding box center [698, 231] width 1257 height 194
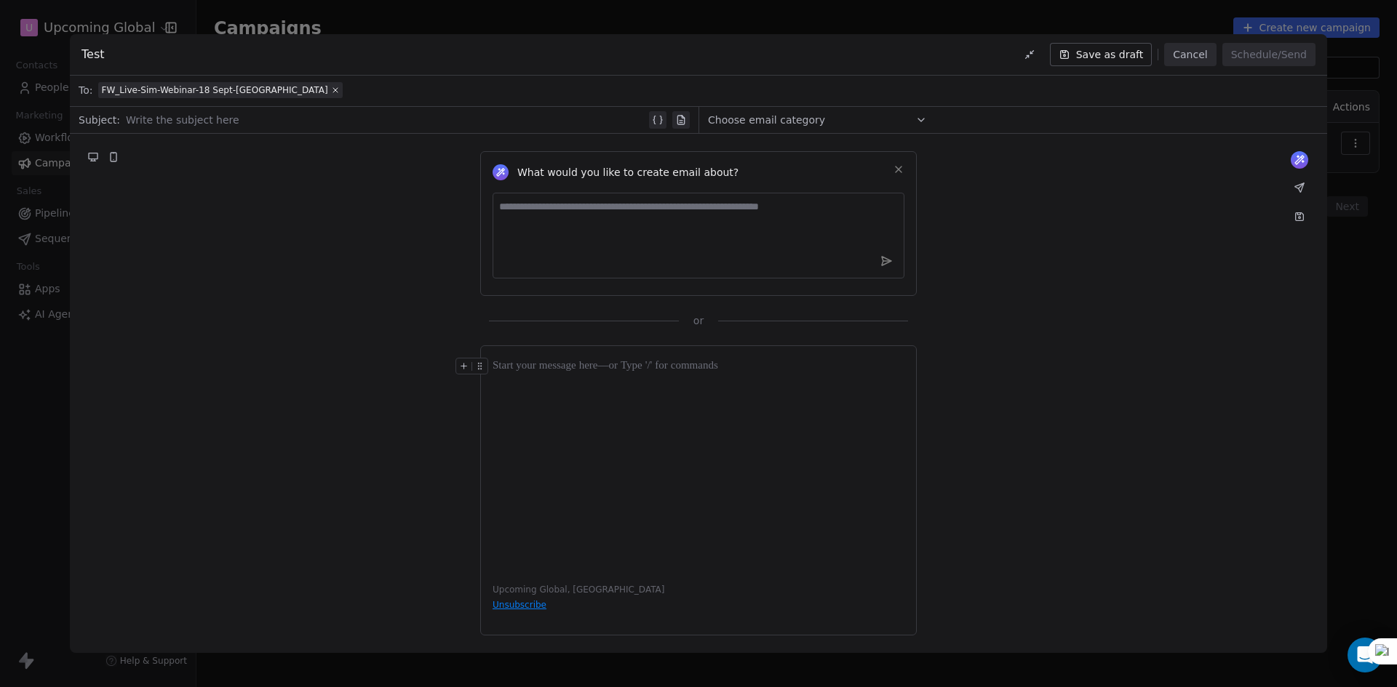
click at [271, 112] on div at bounding box center [386, 119] width 520 height 17
click at [846, 119] on div "Choose email category" at bounding box center [817, 119] width 219 height 23
click at [839, 220] on button "Create new category" at bounding box center [817, 225] width 206 height 20
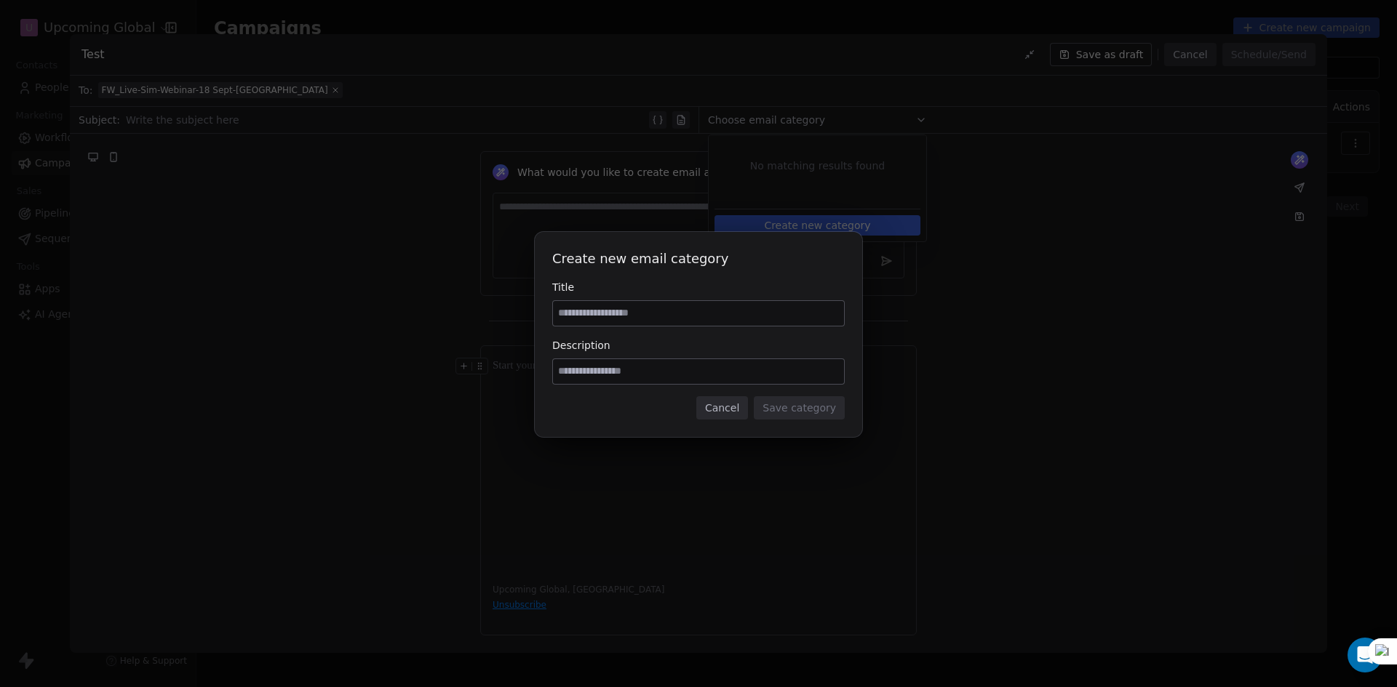
click at [676, 309] on input at bounding box center [698, 313] width 291 height 25
click at [739, 419] on button "Cancel" at bounding box center [722, 407] width 52 height 23
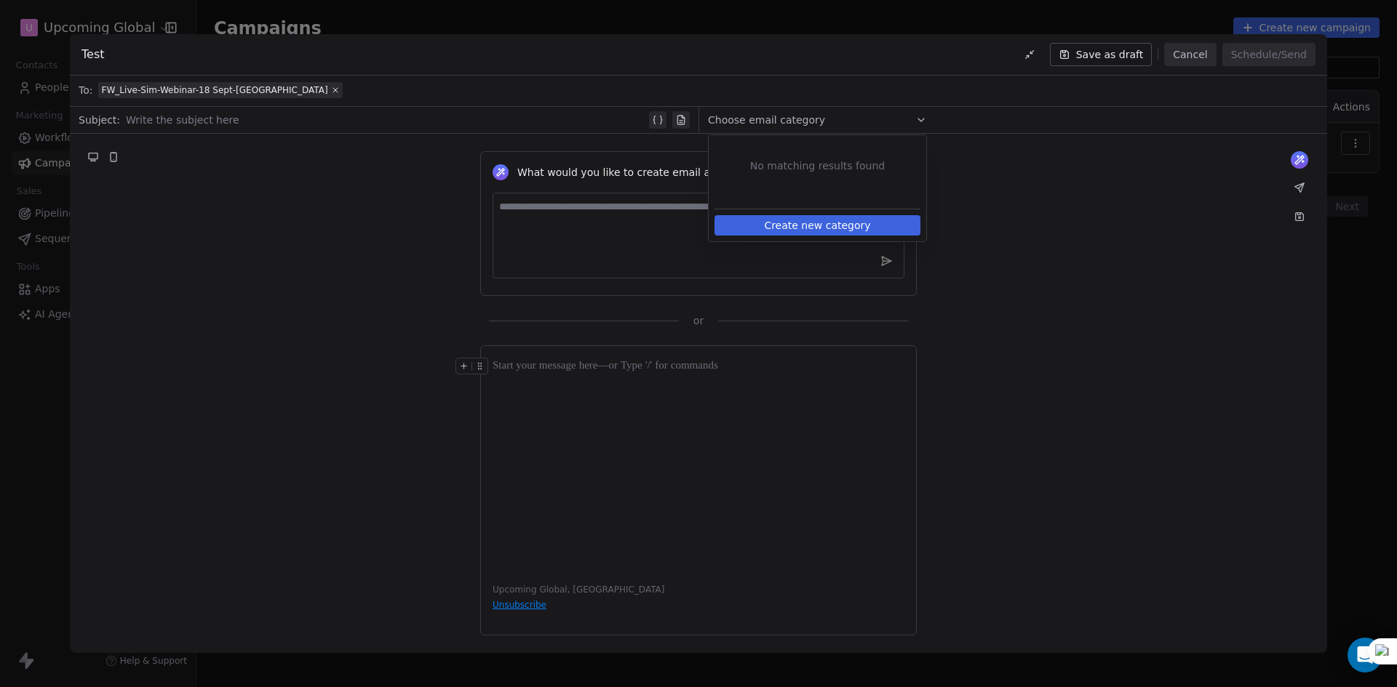
click at [608, 250] on textarea at bounding box center [698, 236] width 412 height 86
click at [1204, 55] on button "Cancel" at bounding box center [1190, 54] width 52 height 23
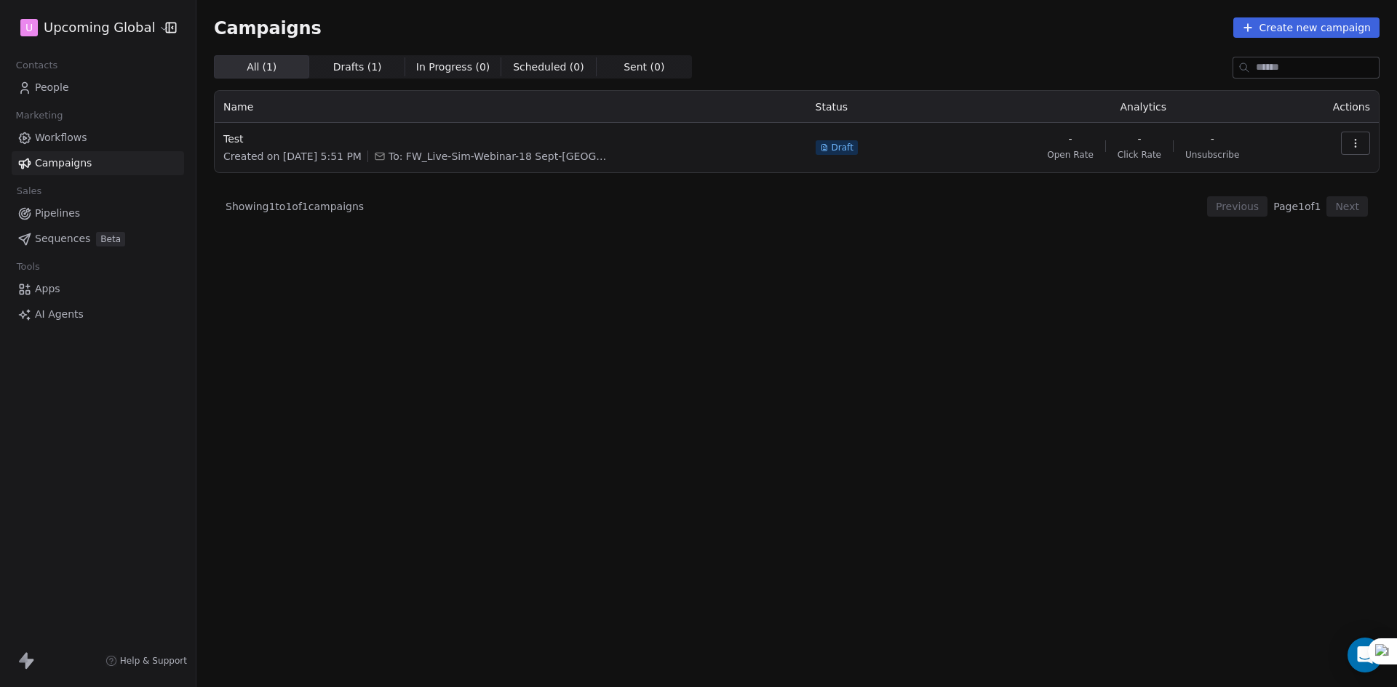
click at [462, 295] on div "All ( 1 ) All ( 1 ) Drafts ( 1 ) Drafts ( 1 ) In Progress ( 0 ) In Progress ( 0…" at bounding box center [796, 307] width 1165 height 504
click at [1360, 140] on icon "button" at bounding box center [1355, 143] width 12 height 12
drag, startPoint x: 1062, startPoint y: 244, endPoint x: 1029, endPoint y: 235, distance: 34.8
click at [1062, 245] on html "U Upcoming Global Contacts People Marketing Workflows Campaigns Sales Pipelines…" at bounding box center [698, 343] width 1397 height 687
click at [57, 285] on span "Apps" at bounding box center [47, 289] width 25 height 15
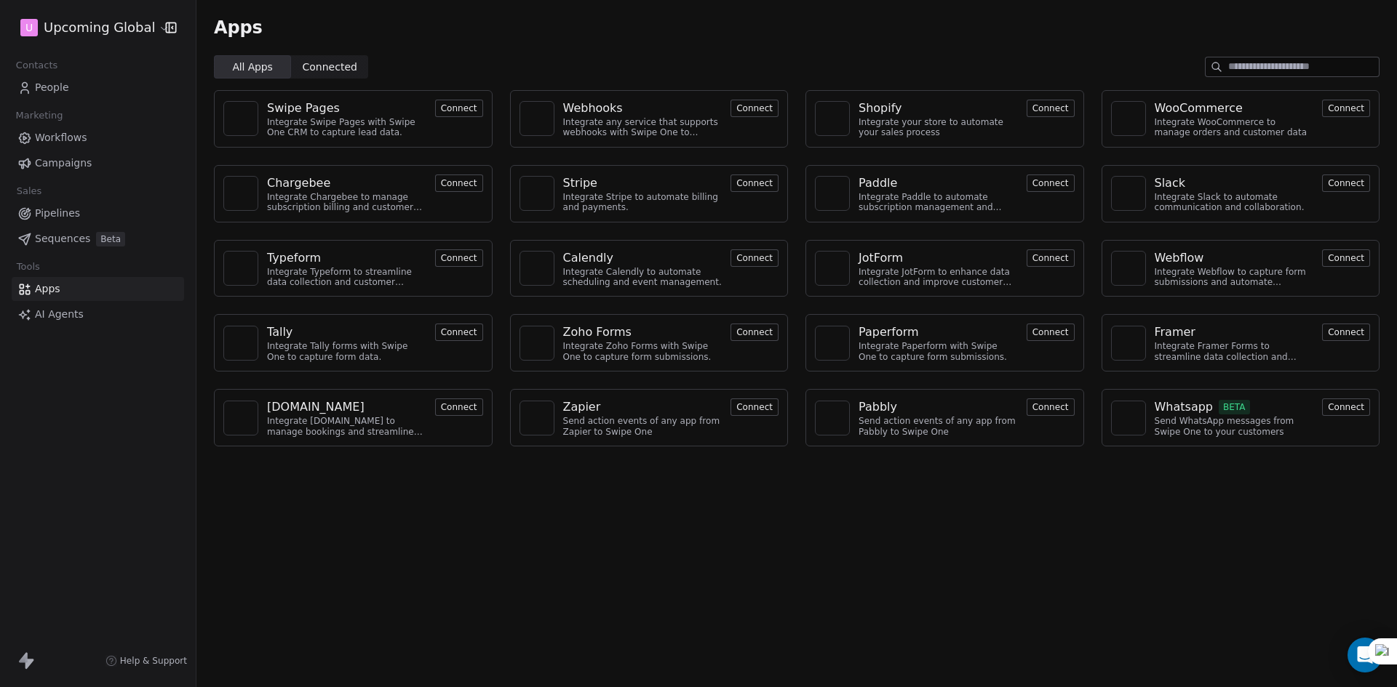
click at [528, 551] on div "Apps All Apps All Apps Connected Connected Swipe Pages Integrate Swipe Pages wi…" at bounding box center [796, 343] width 1200 height 687
click at [736, 108] on button "Connect" at bounding box center [754, 108] width 48 height 17
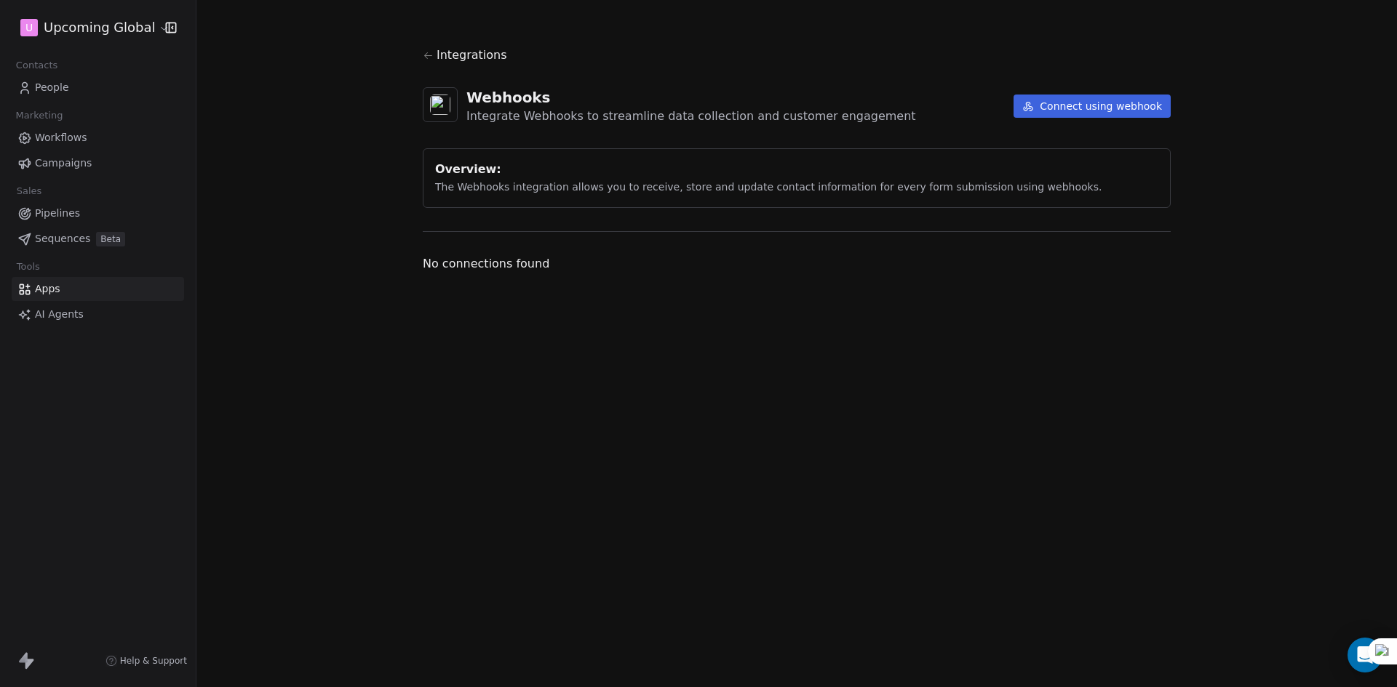
click at [94, 12] on div "U Upcoming Global" at bounding box center [98, 27] width 196 height 55
click at [100, 23] on html "U Upcoming Global Contacts People Marketing Workflows Campaigns Sales Pipelines…" at bounding box center [698, 343] width 1397 height 687
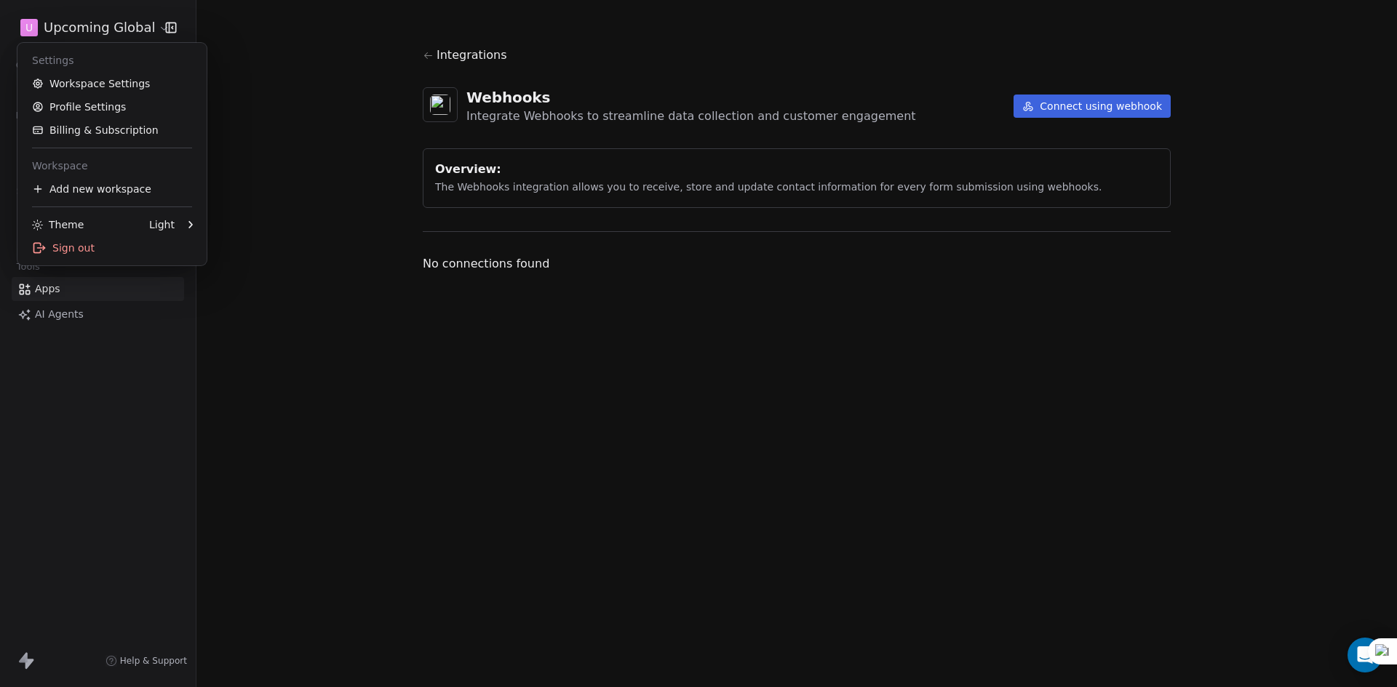
click at [282, 158] on html "U Upcoming Global Contacts People Marketing Workflows Campaigns Sales Pipelines…" at bounding box center [698, 343] width 1397 height 687
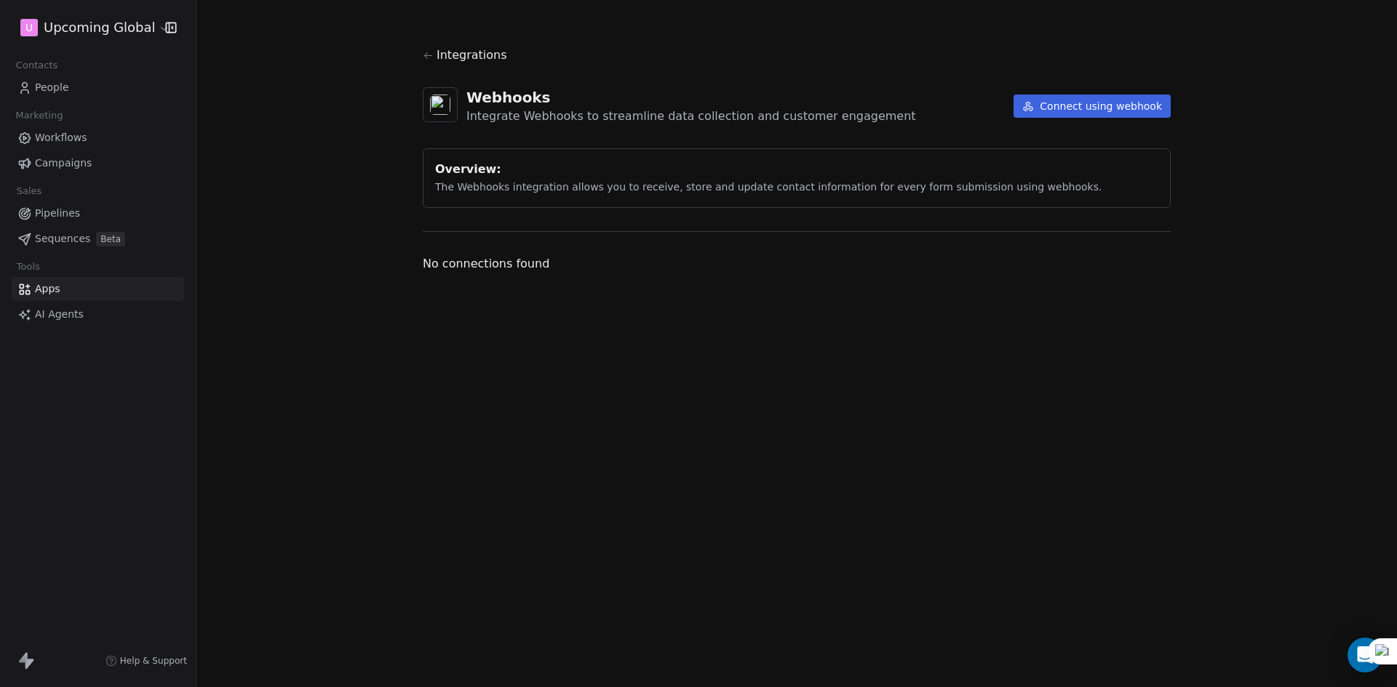
click at [60, 312] on span "AI Agents" at bounding box center [59, 314] width 49 height 15
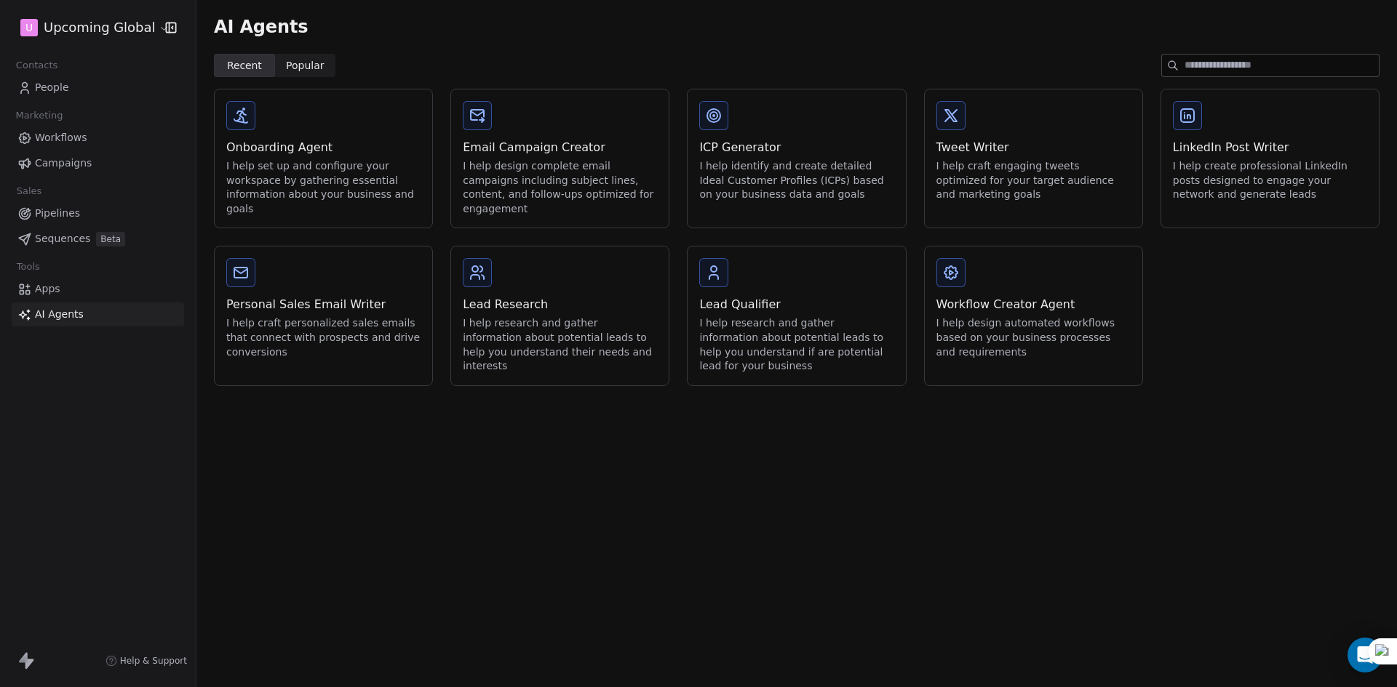
click at [51, 86] on span "People" at bounding box center [52, 87] width 34 height 15
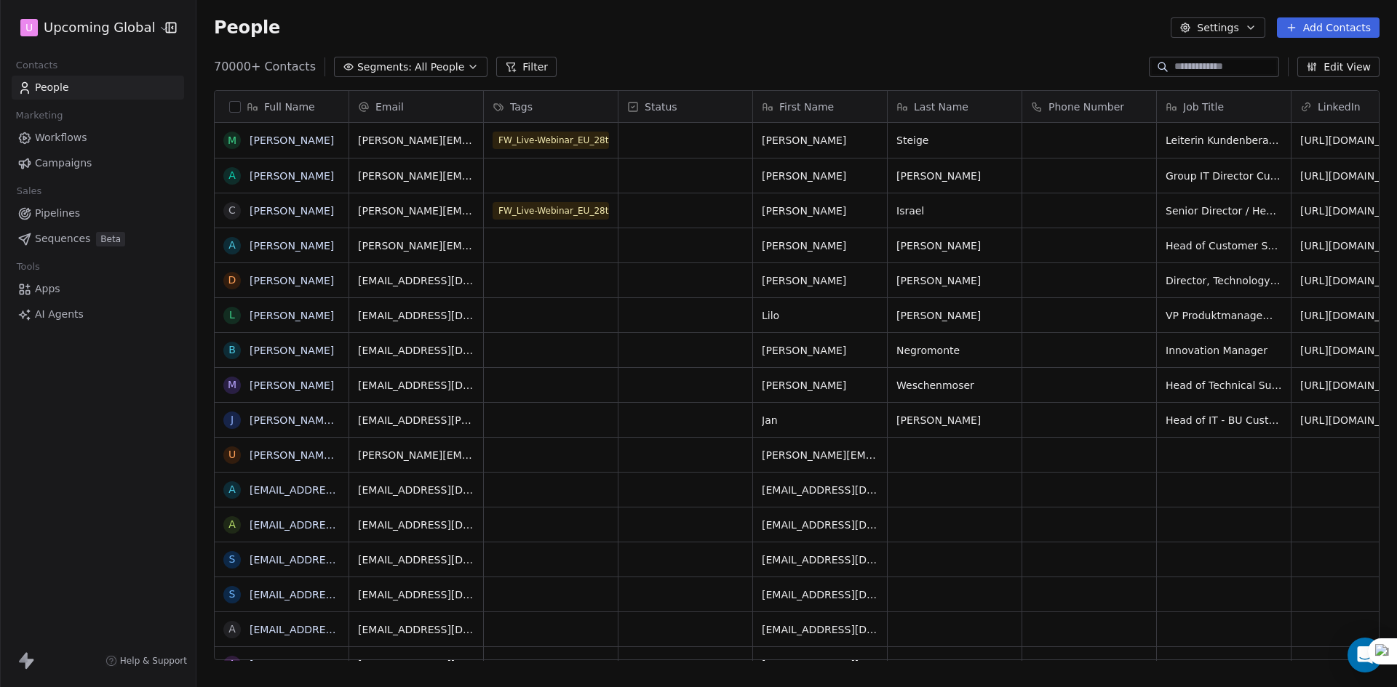
scroll to position [594, 1189]
click at [396, 61] on span "Segments:" at bounding box center [384, 67] width 55 height 15
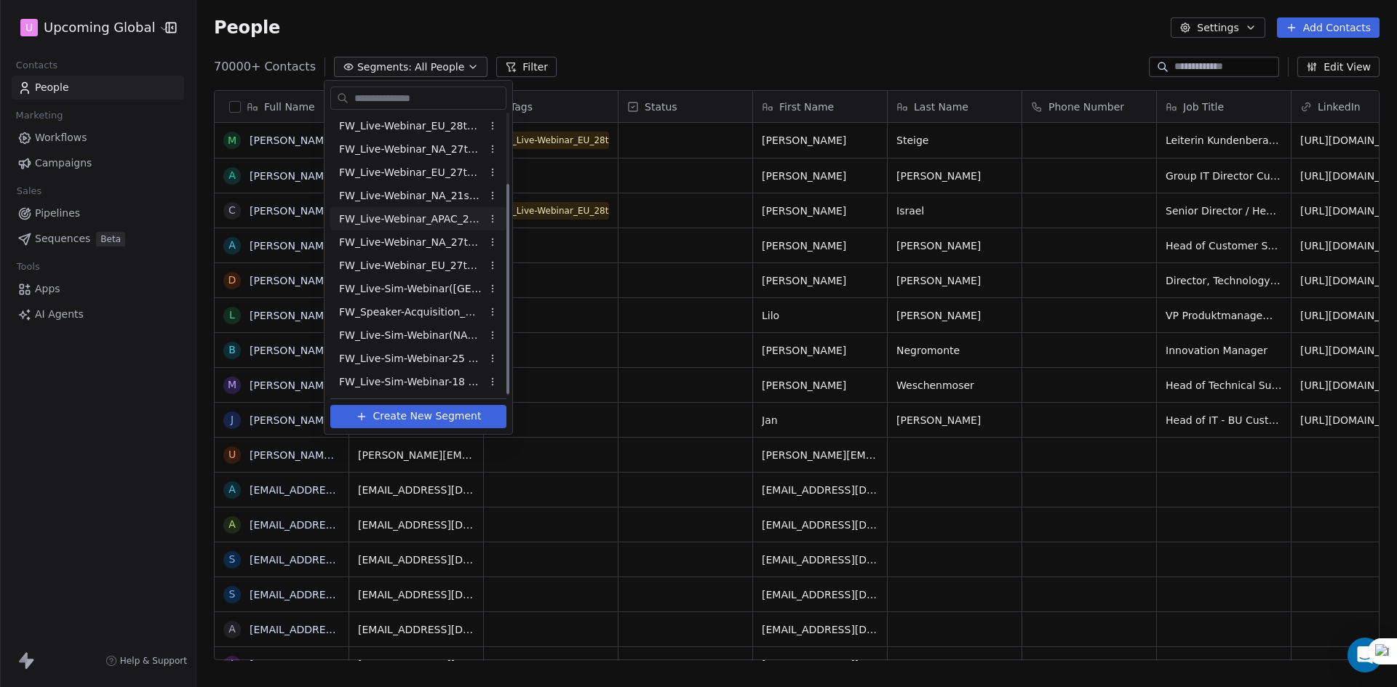
scroll to position [95, 0]
click at [664, 68] on html "U Upcoming Global Contacts People Marketing Workflows Campaigns Sales Pipelines…" at bounding box center [698, 343] width 1397 height 687
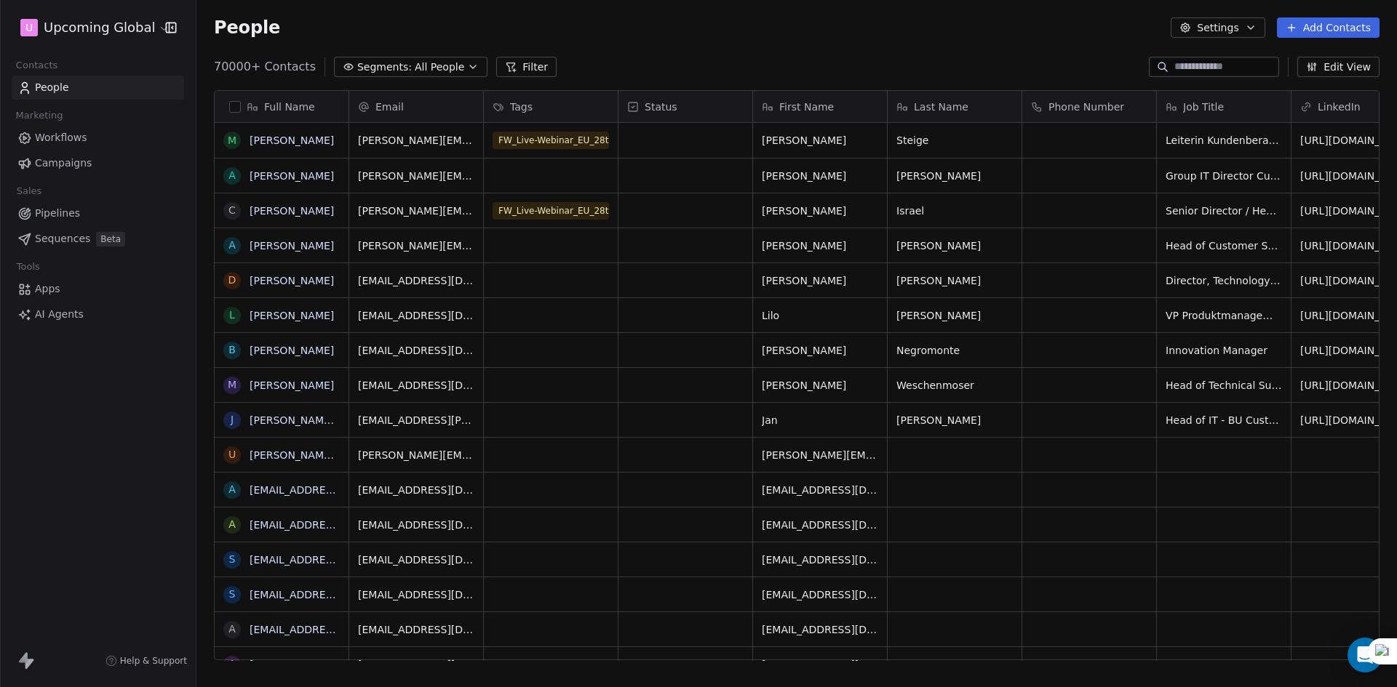
click at [447, 65] on span "All People" at bounding box center [439, 67] width 49 height 15
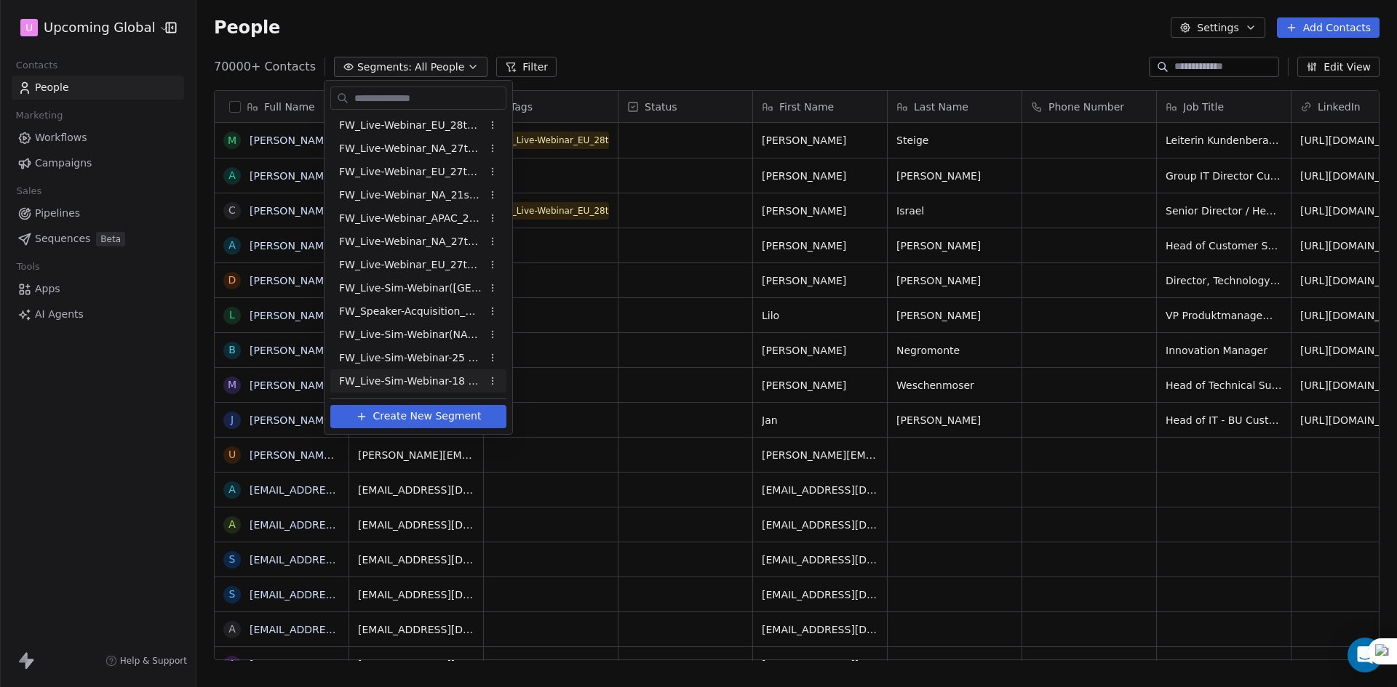
click at [418, 377] on span "FW_Live-Sim-Webinar-18 Sept-[GEOGRAPHIC_DATA]" at bounding box center [410, 381] width 143 height 15
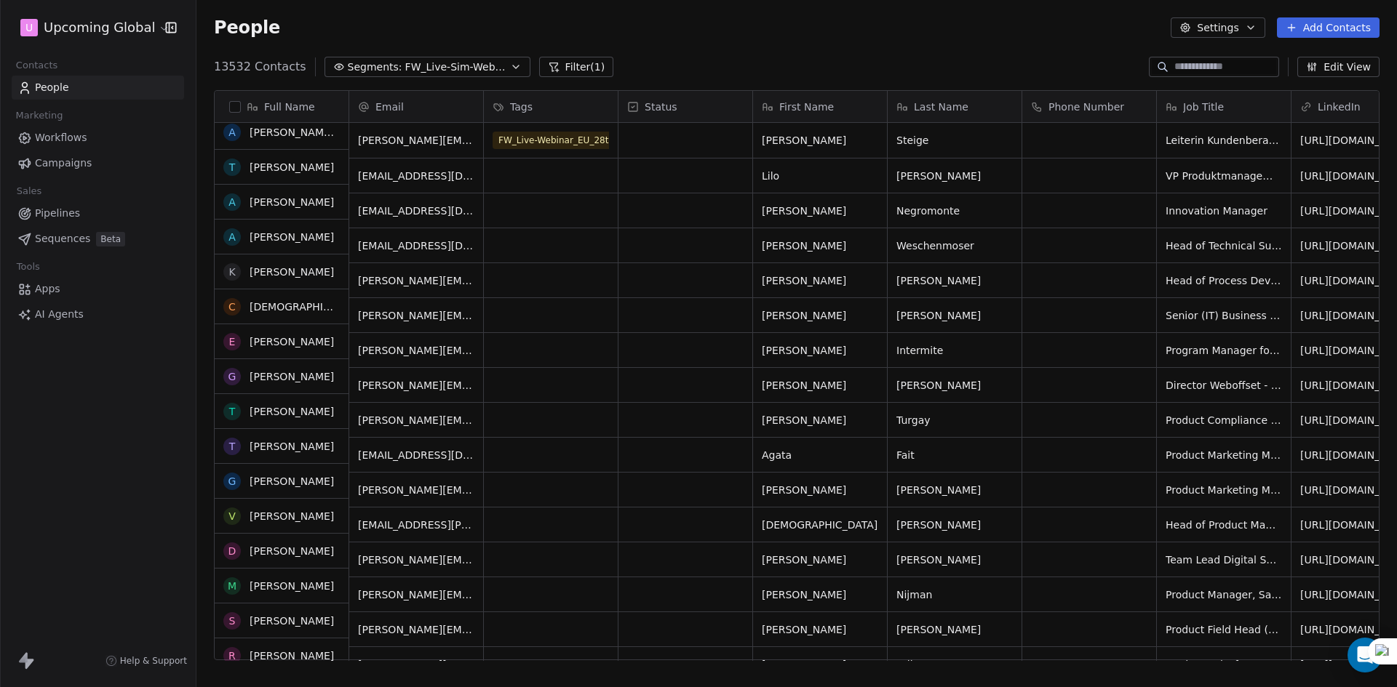
scroll to position [0, 0]
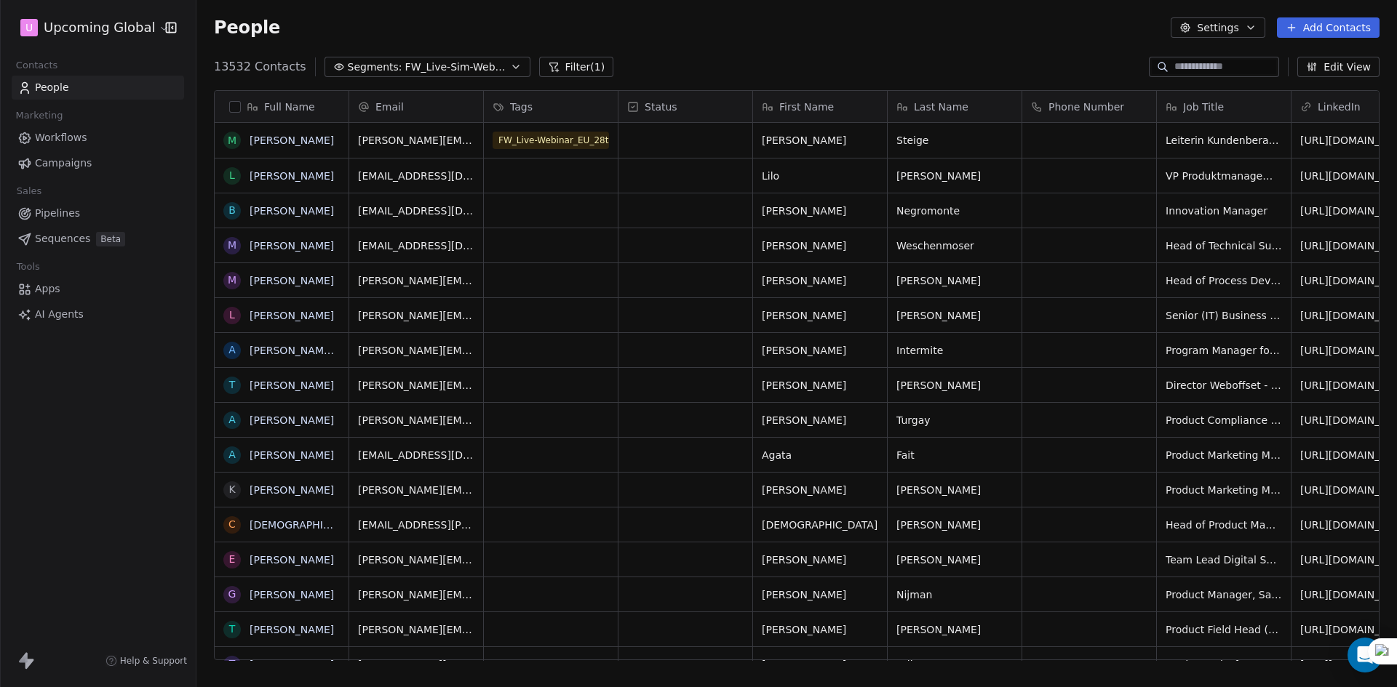
click at [574, 73] on button "Filter (1)" at bounding box center [576, 67] width 75 height 20
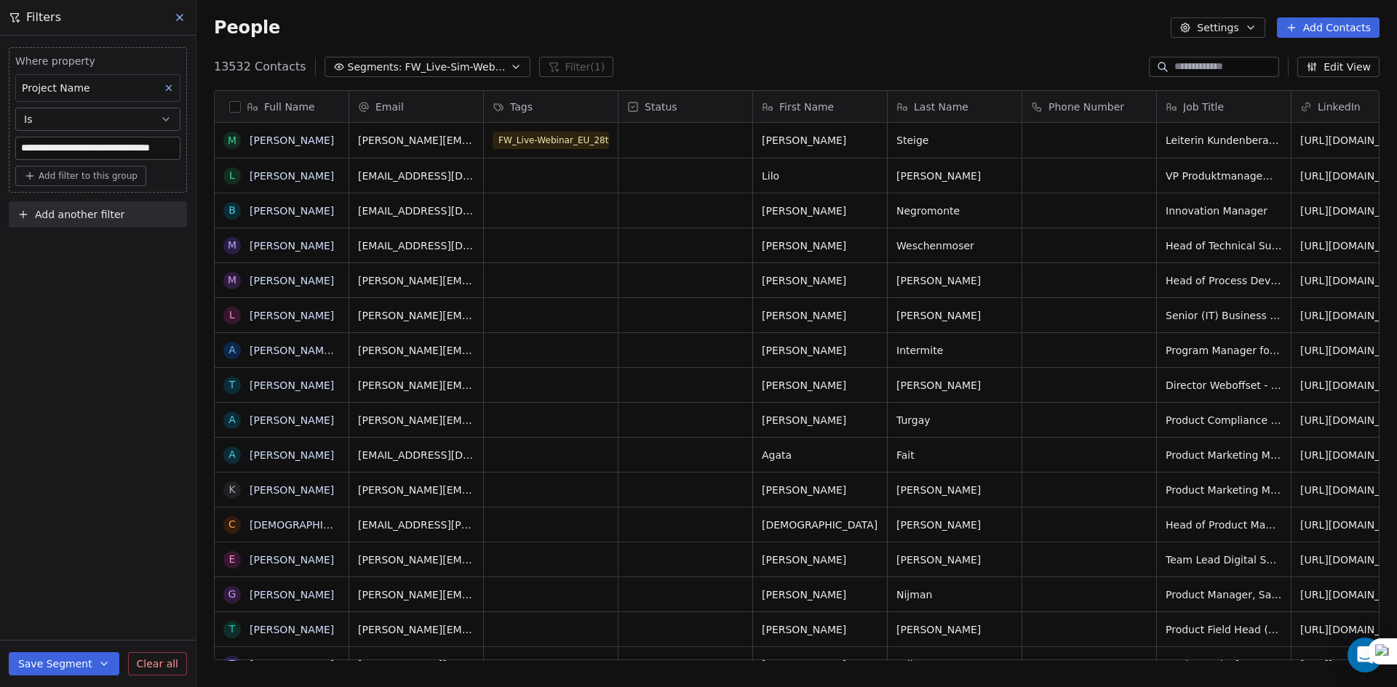
click at [61, 183] on button "Add filter to this group" at bounding box center [80, 176] width 131 height 20
click at [42, 290] on html "**********" at bounding box center [698, 343] width 1397 height 687
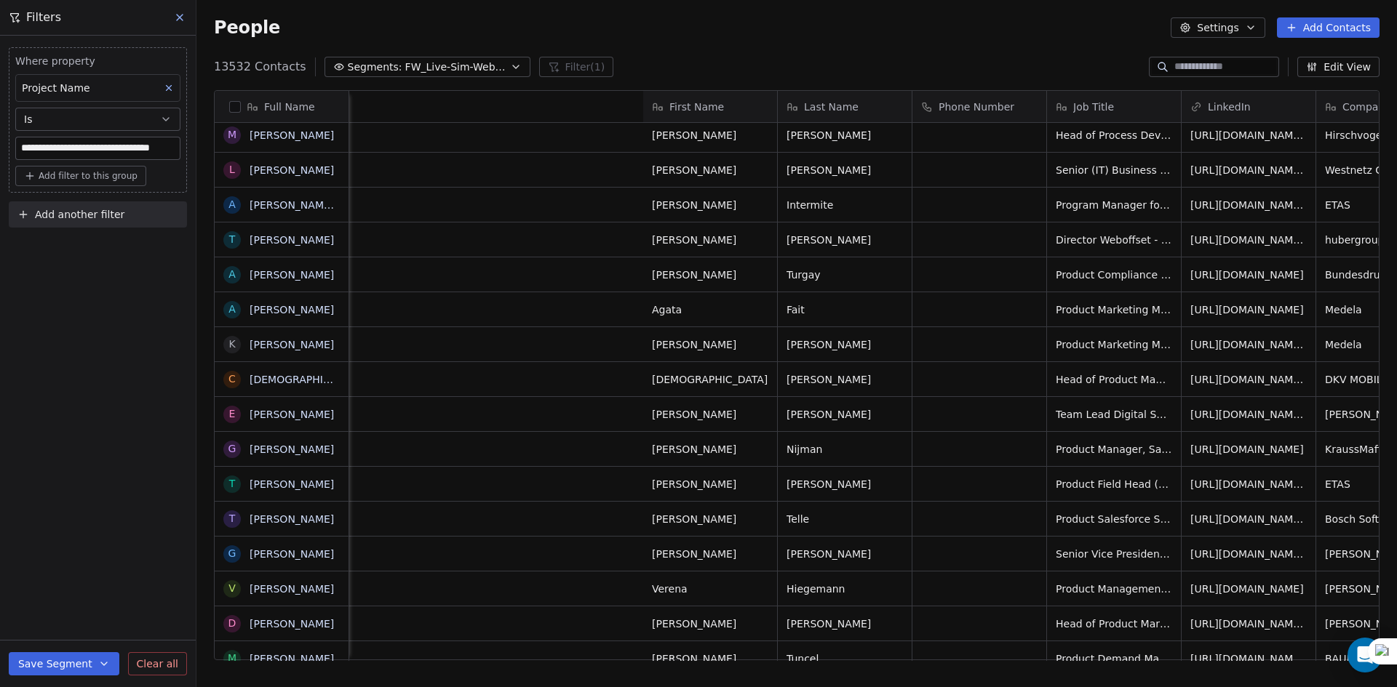
scroll to position [0, 1861]
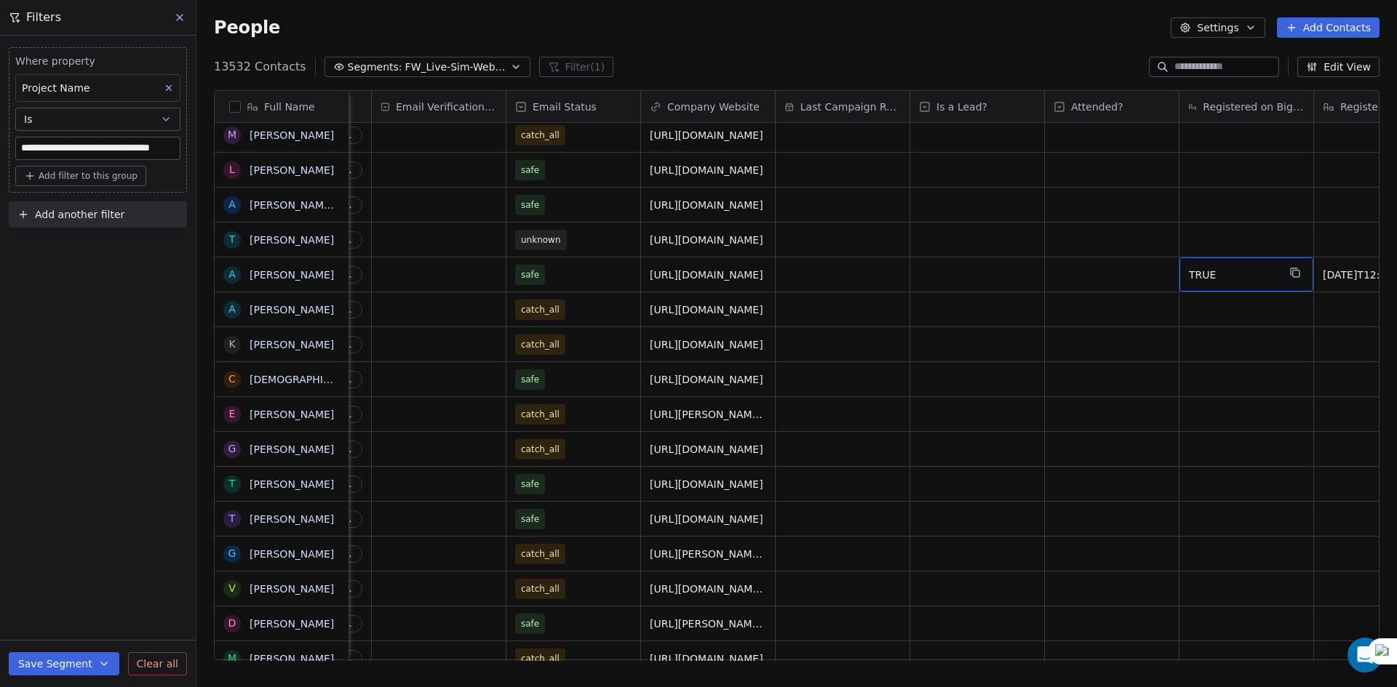
click at [39, 410] on div "**********" at bounding box center [98, 362] width 196 height 652
click at [177, 23] on button at bounding box center [180, 17] width 22 height 20
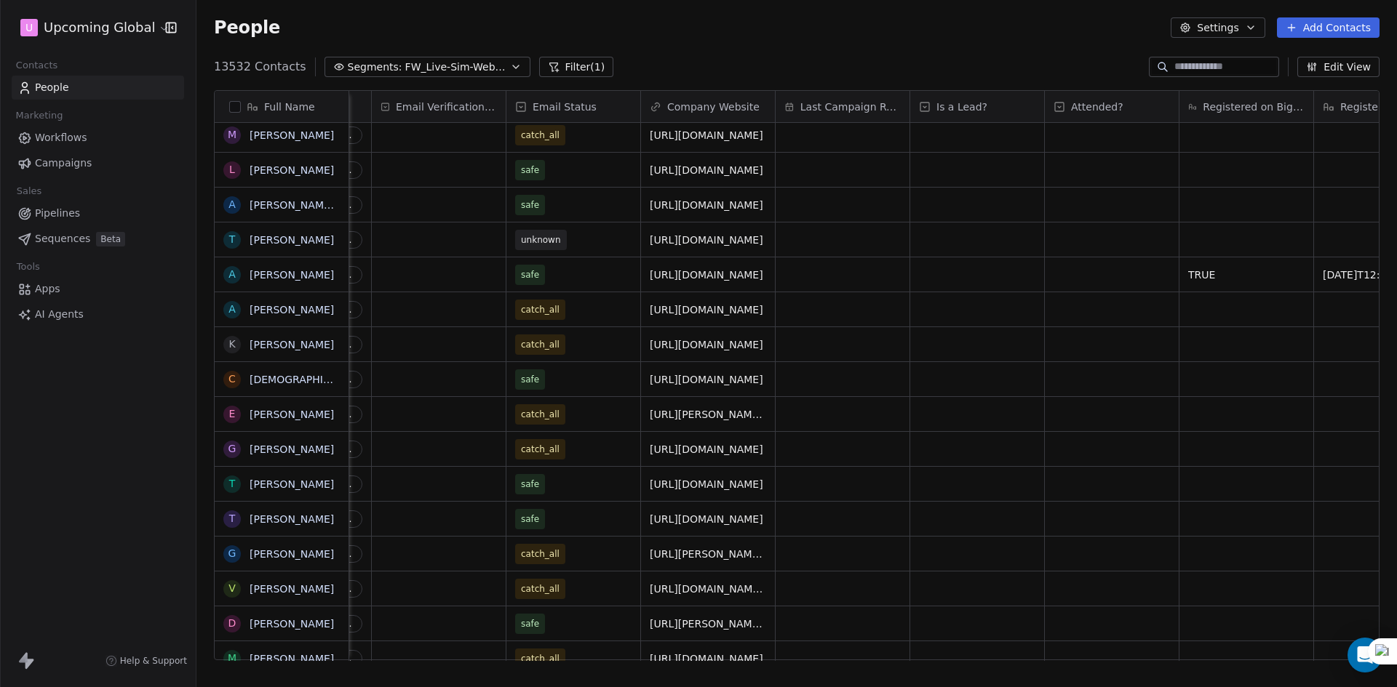
click at [83, 143] on span "Workflows" at bounding box center [61, 137] width 52 height 15
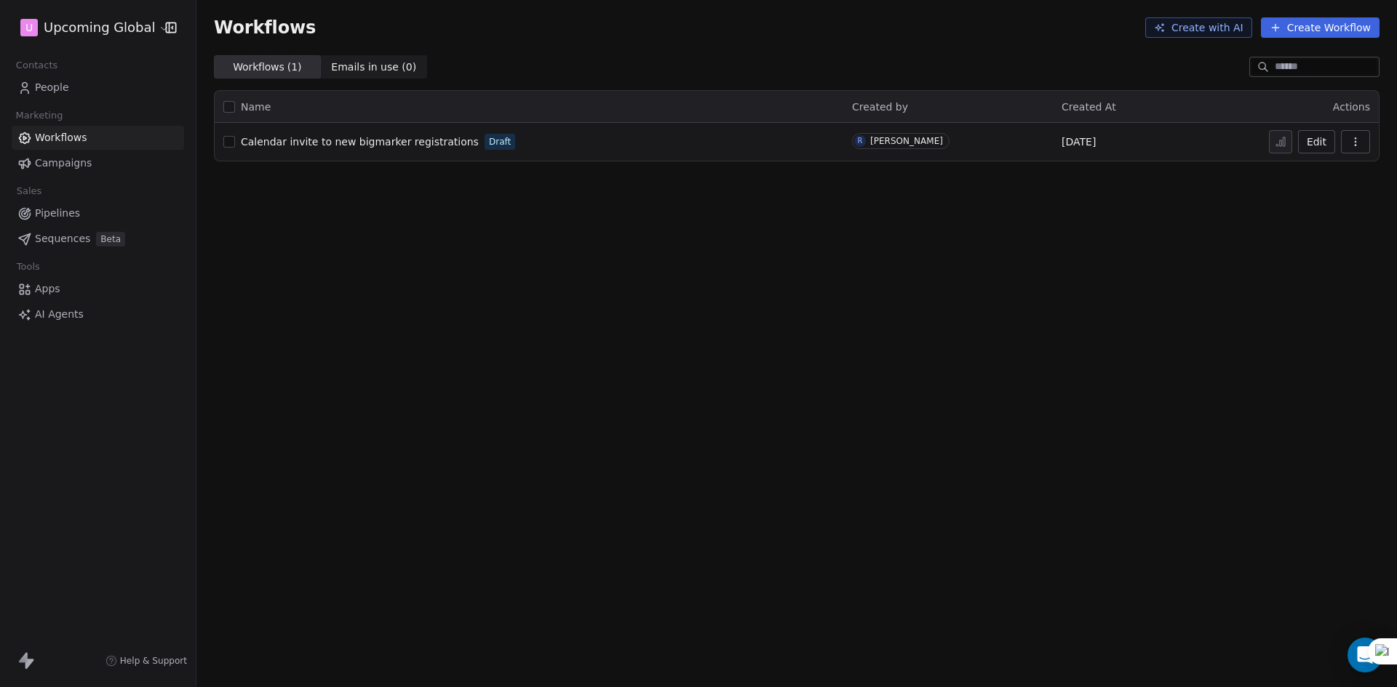
click at [380, 134] on div "Calendar invite to new bigmarker registrations Draft" at bounding box center [528, 142] width 611 height 20
click at [447, 140] on span "Calendar invite to new bigmarker registrations" at bounding box center [360, 142] width 238 height 12
click at [1313, 144] on button "Edit" at bounding box center [1316, 141] width 37 height 23
